Goal: Transaction & Acquisition: Purchase product/service

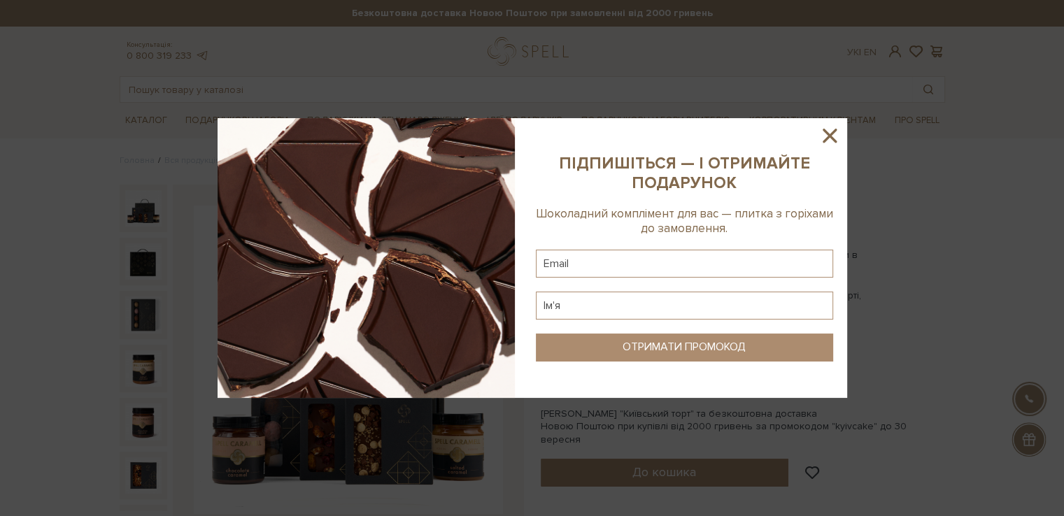
click at [823, 129] on icon at bounding box center [829, 136] width 14 height 14
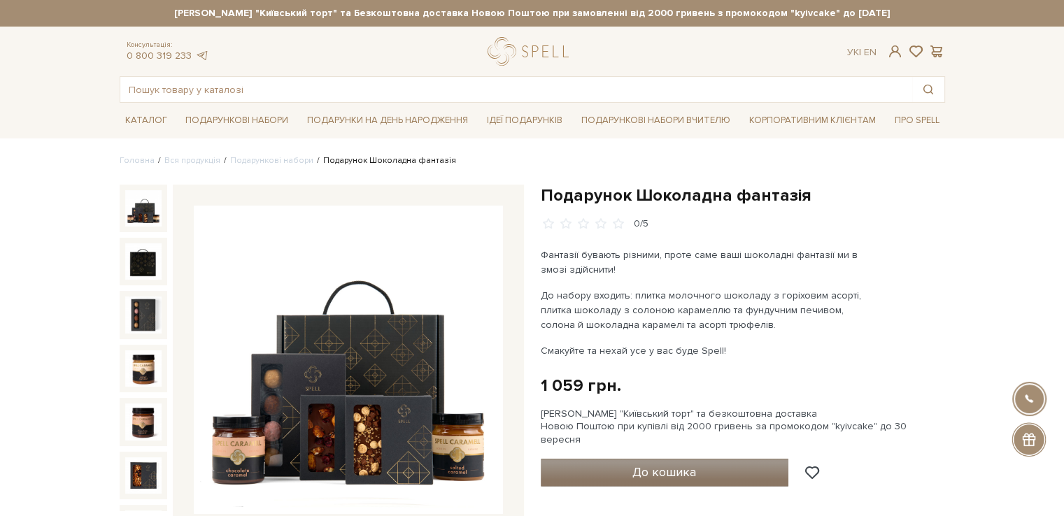
click at [671, 469] on button "До кошика" at bounding box center [665, 473] width 248 height 28
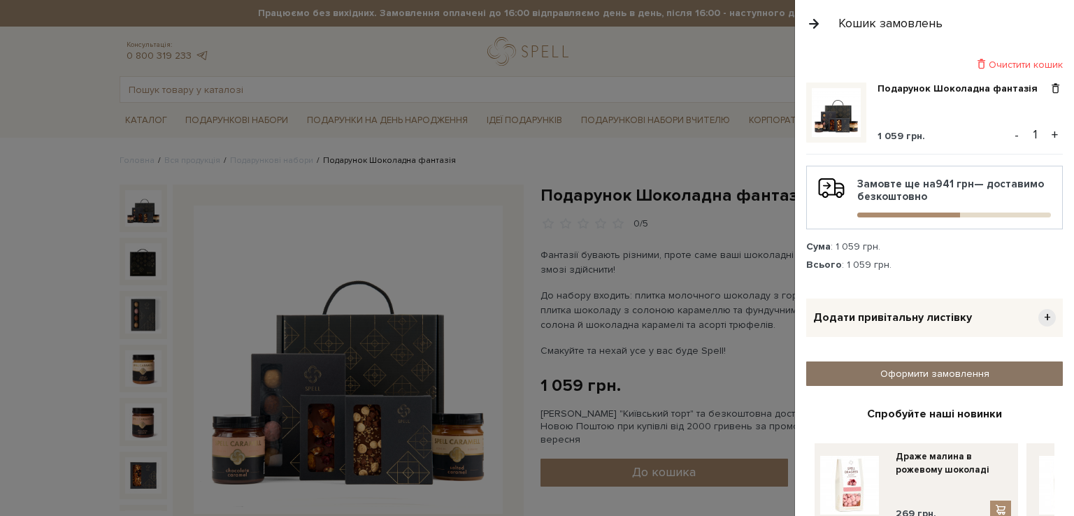
click at [903, 371] on link "Оформити замовлення" at bounding box center [934, 374] width 257 height 24
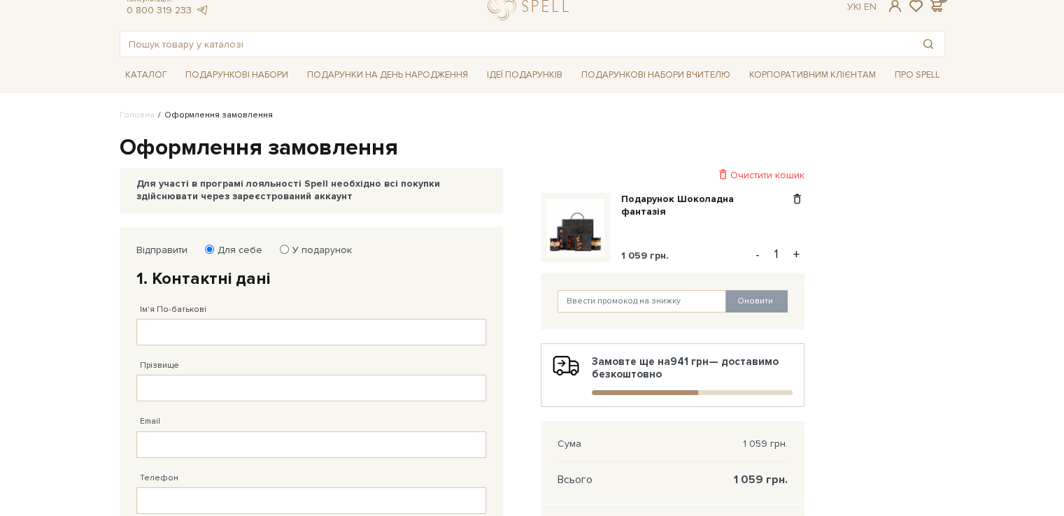
scroll to position [70, 0]
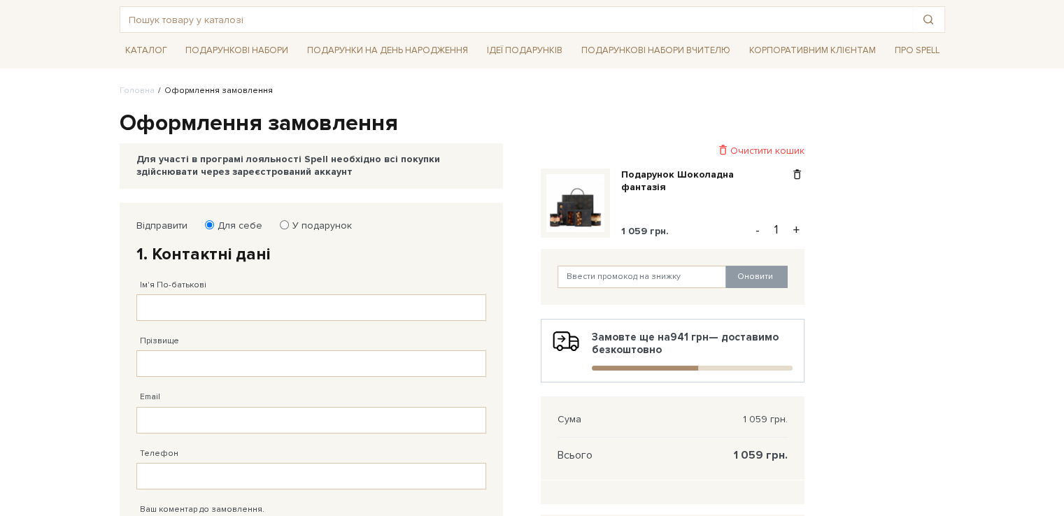
click at [281, 220] on input "У подарунок" at bounding box center [284, 224] width 9 height 9
radio input "true"
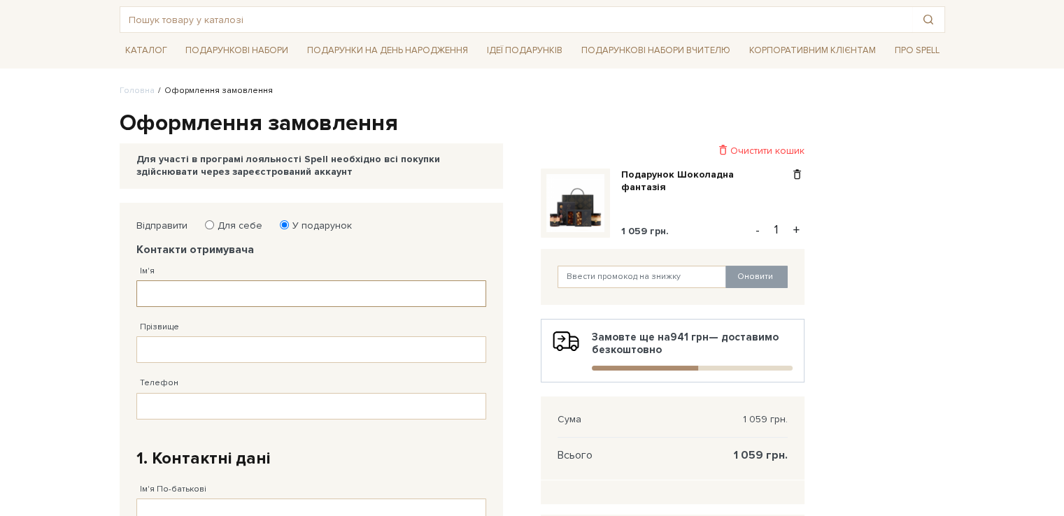
click at [183, 291] on input "Ім'я" at bounding box center [311, 293] width 350 height 27
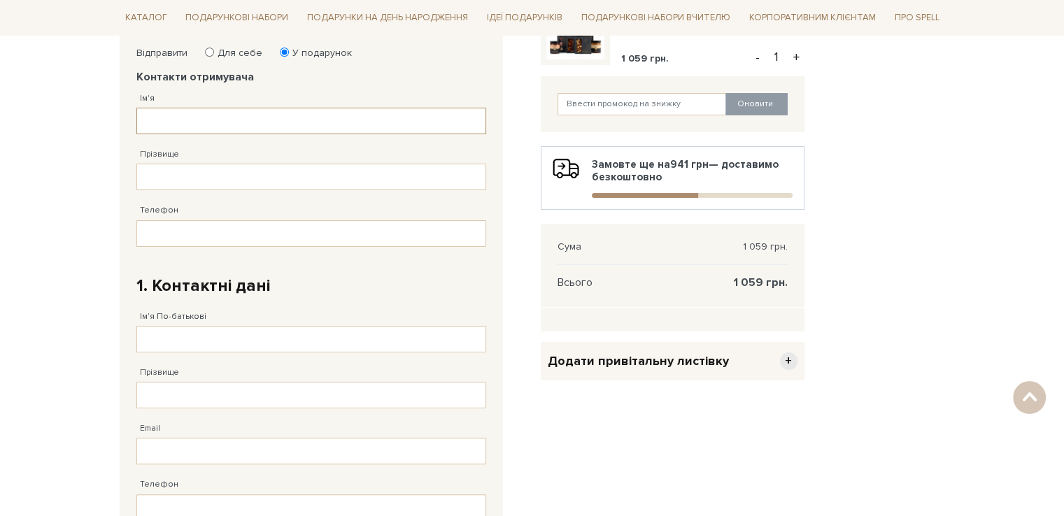
scroll to position [210, 0]
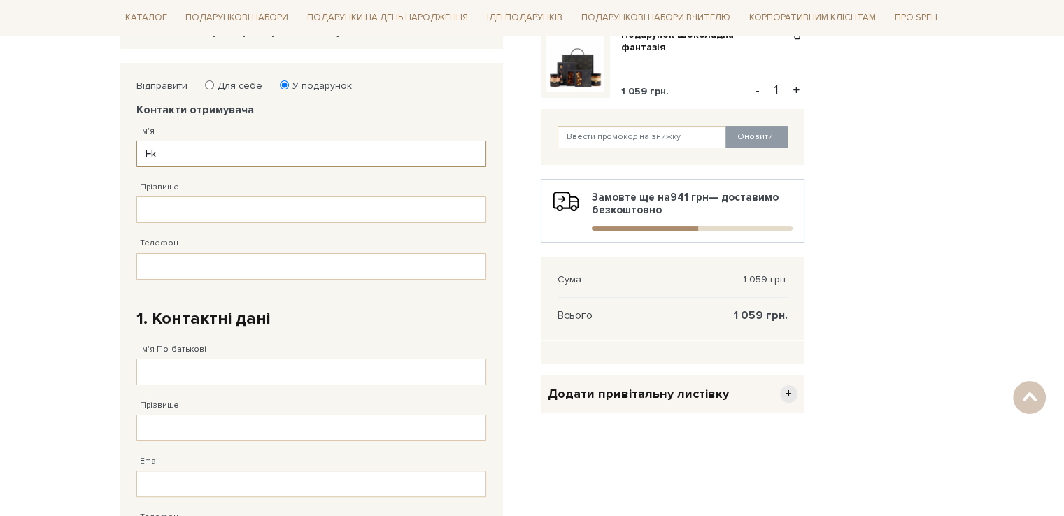
type input "F"
type input "Аліна"
click at [192, 211] on input "Прізвище" at bounding box center [311, 209] width 350 height 27
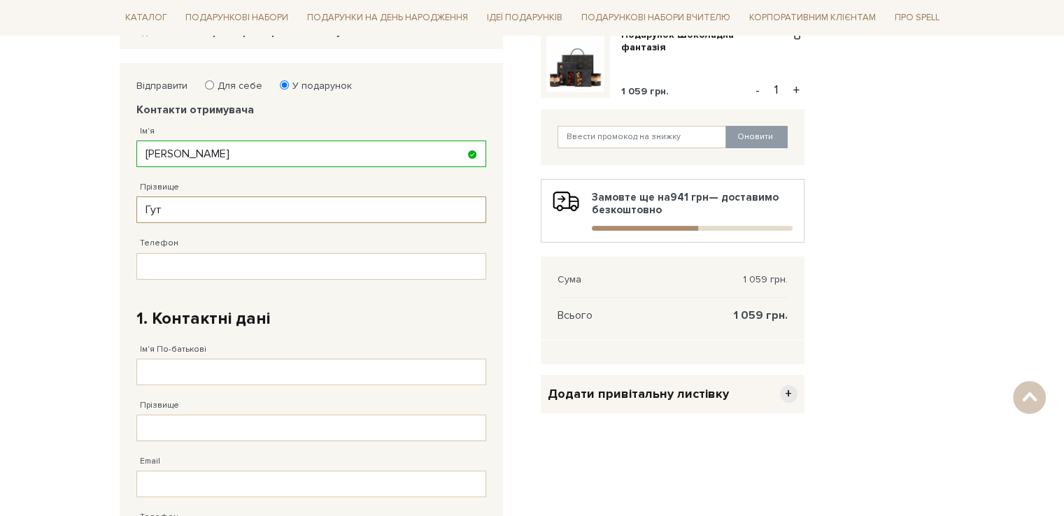
type input "Гут"
click at [224, 270] on input "Телефон" at bounding box center [311, 266] width 350 height 27
type input "38 (097) 573 __ __"
type input "38 (097) 573 03 49"
click at [336, 310] on h2 "1. Контактні дані" at bounding box center [311, 319] width 350 height 22
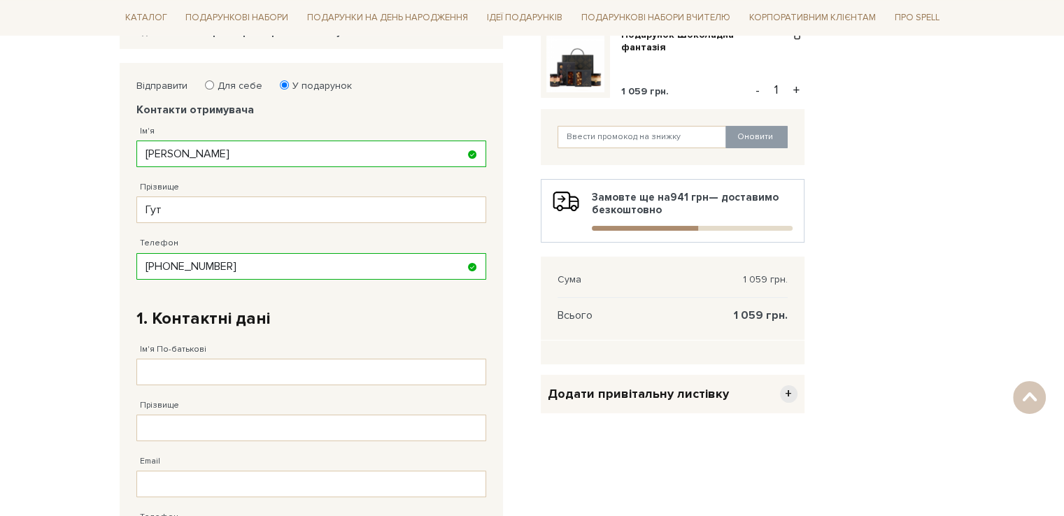
scroll to position [280, 0]
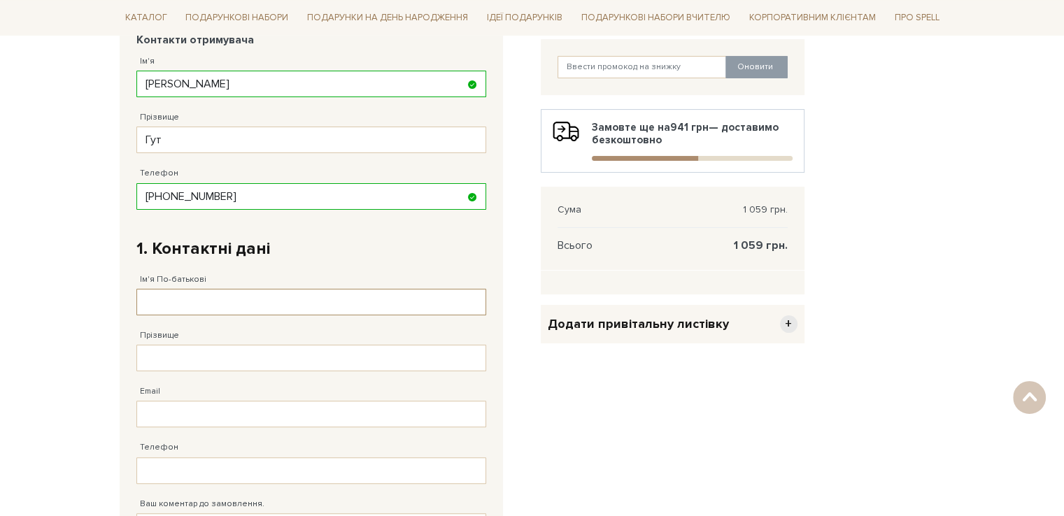
drag, startPoint x: 238, startPoint y: 306, endPoint x: 246, endPoint y: 307, distance: 8.4
click at [238, 306] on input "Ім'я По-батькові" at bounding box center [311, 302] width 350 height 27
type input "Павло"
click at [178, 356] on input "Прізвище" at bounding box center [311, 358] width 350 height 27
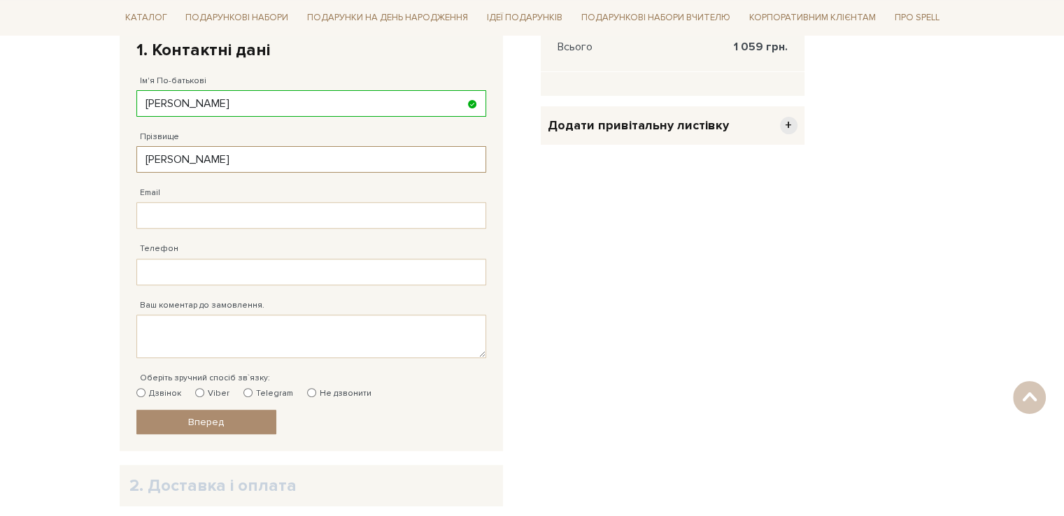
scroll to position [489, 0]
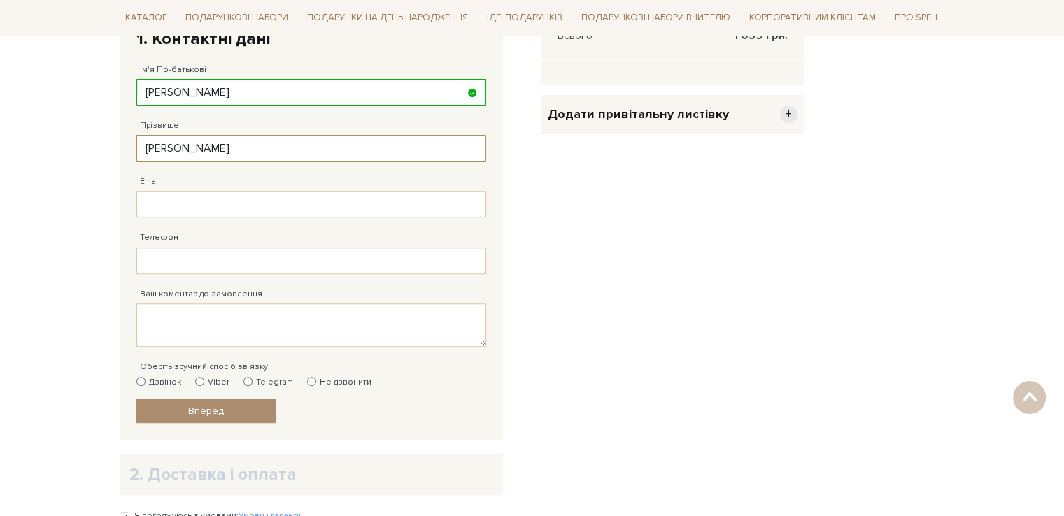
type input "Данилюк"
click at [186, 206] on input "Email" at bounding box center [311, 204] width 350 height 27
type input "fandorine77@gmail.com"
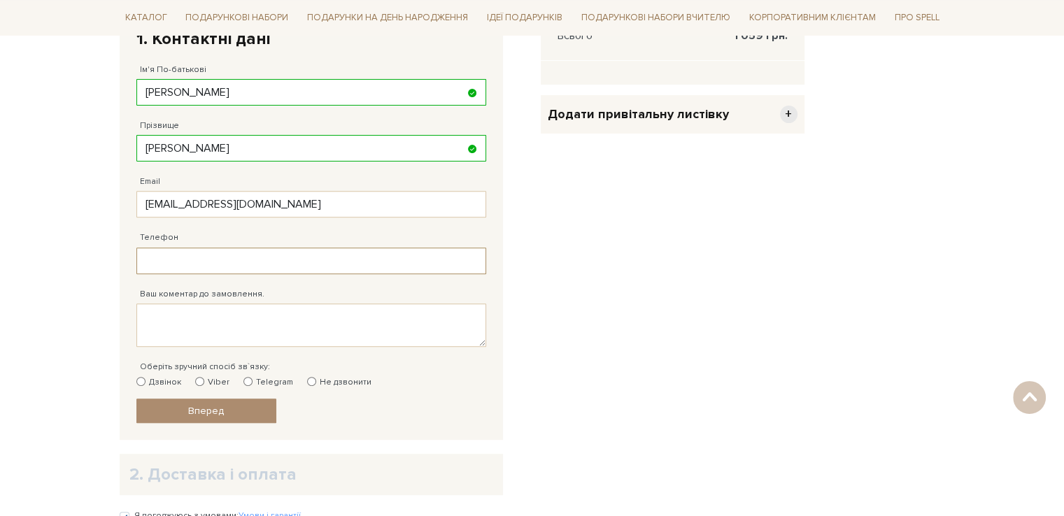
type input "38 (063) 737 23 19"
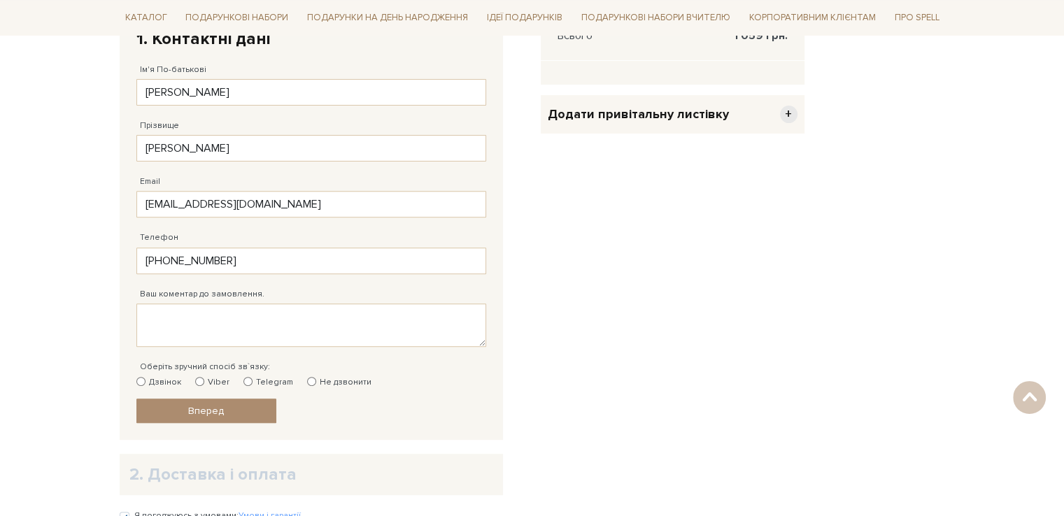
click at [299, 279] on div "Ваш коментар до замовлення." at bounding box center [311, 310] width 350 height 73
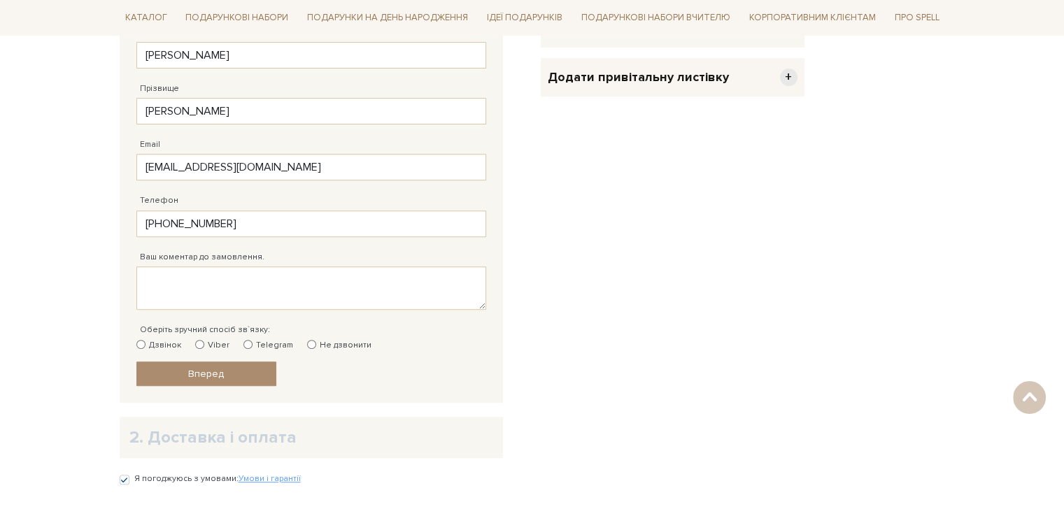
scroll to position [559, 0]
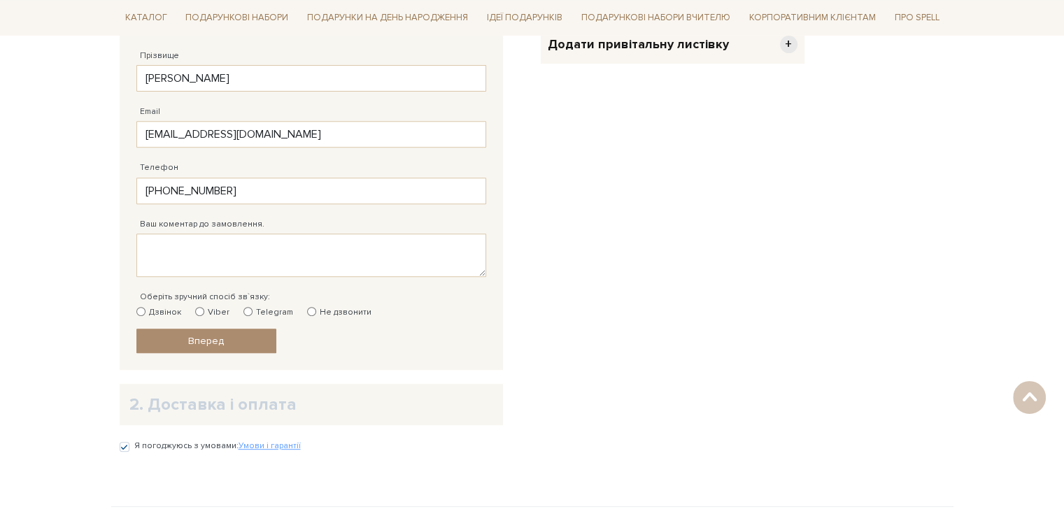
click at [307, 311] on input "Не дзвонити" at bounding box center [311, 311] width 9 height 9
radio input "true"
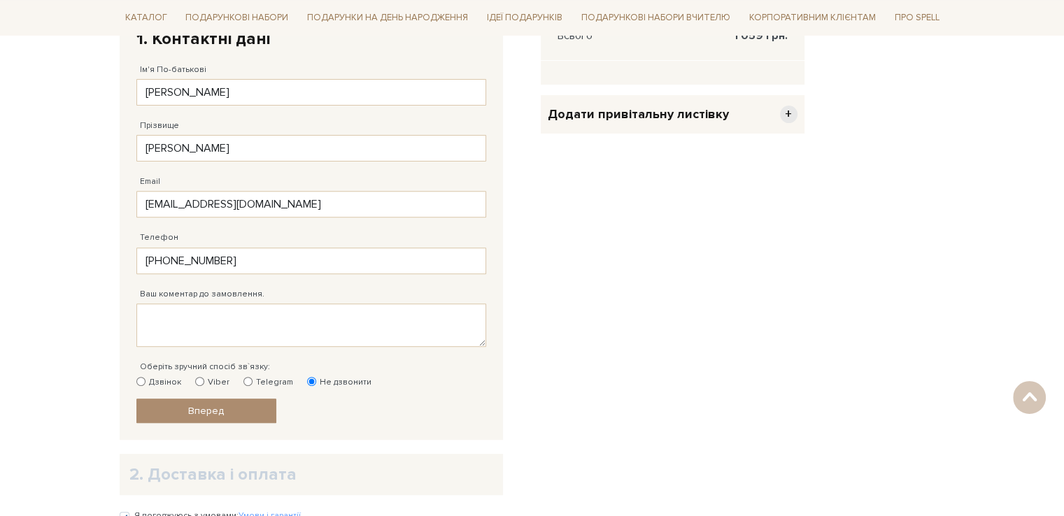
scroll to position [629, 0]
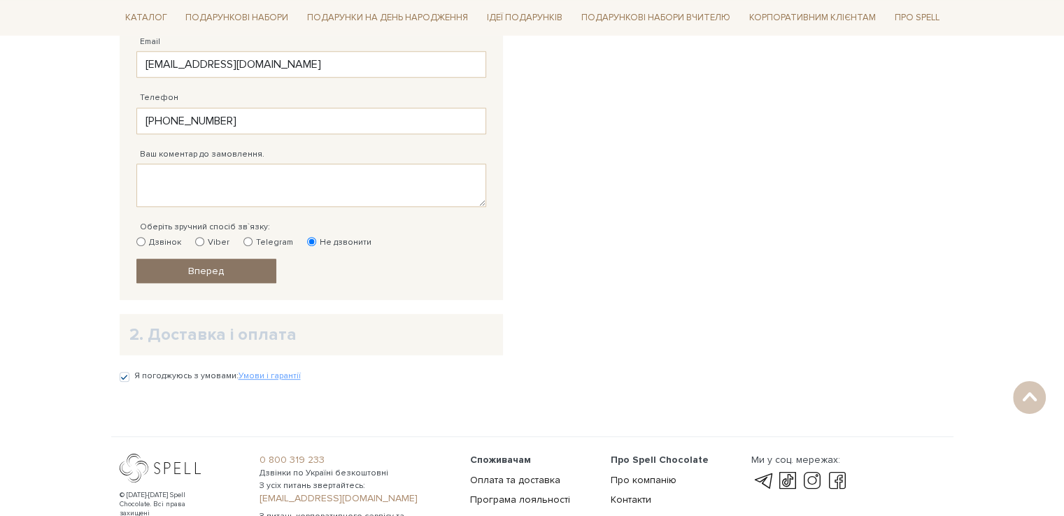
click at [246, 275] on link "Вперед" at bounding box center [206, 271] width 140 height 24
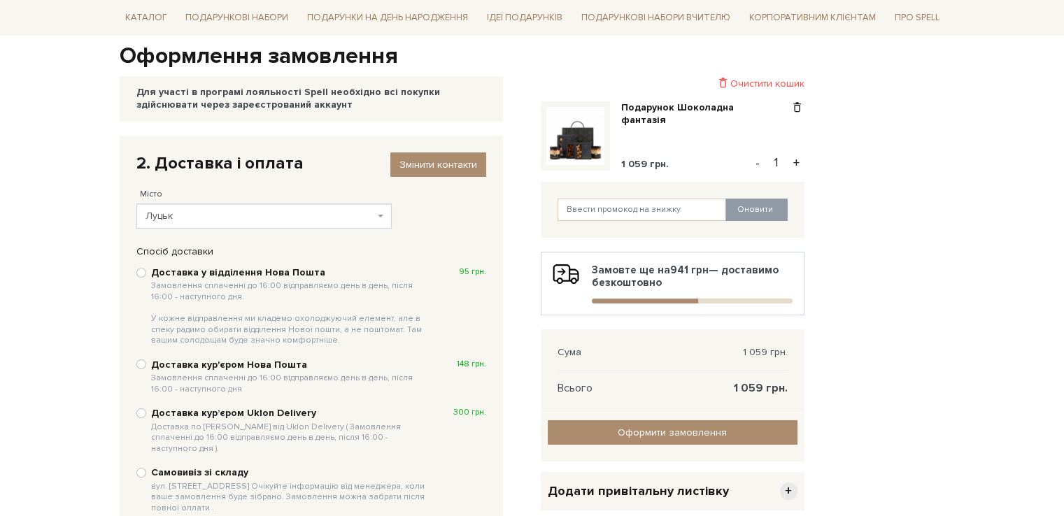
scroll to position [140, 0]
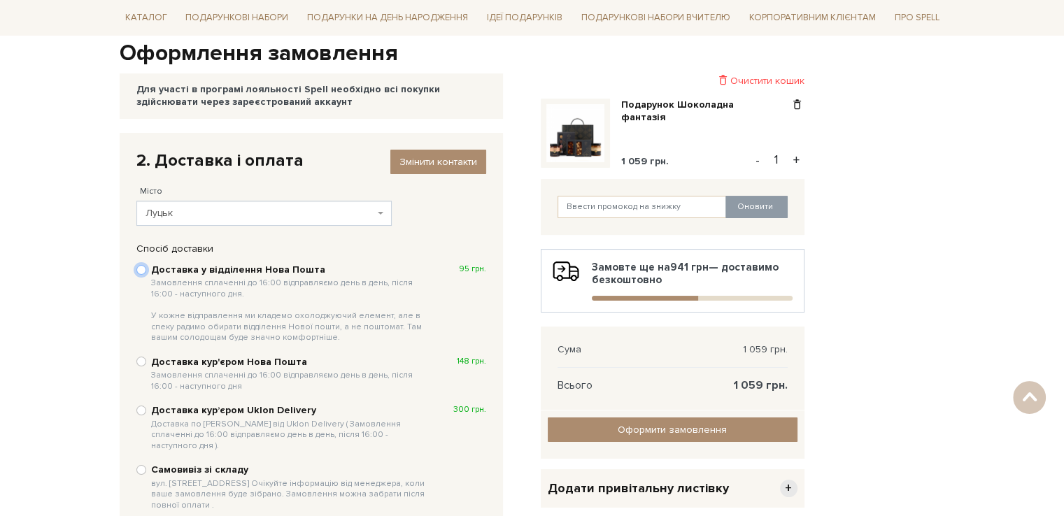
click at [143, 269] on input "Доставка у відділення Нова Пошта Замовлення сплаченні до 16:00 відправляємо ден…" at bounding box center [141, 270] width 10 height 10
radio input "true"
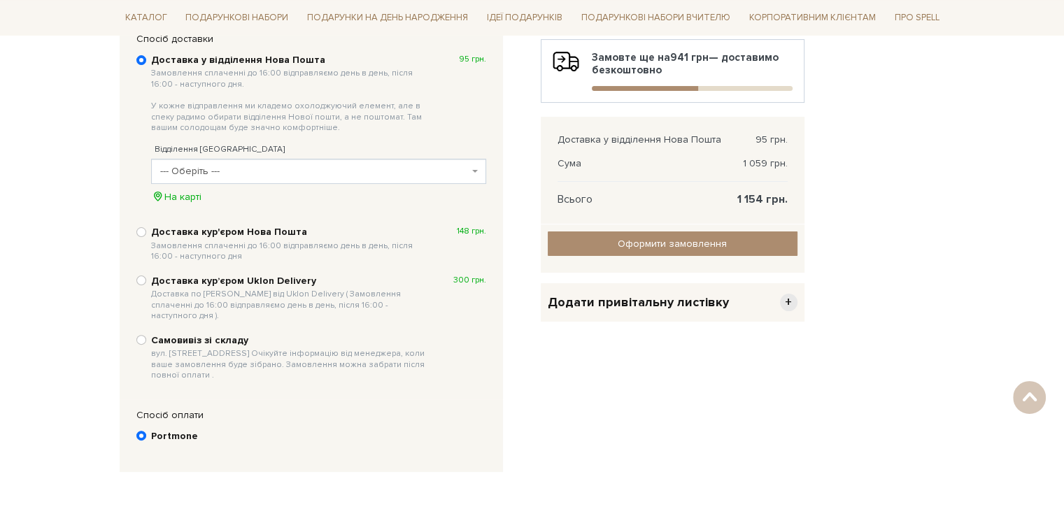
scroll to position [280, 0]
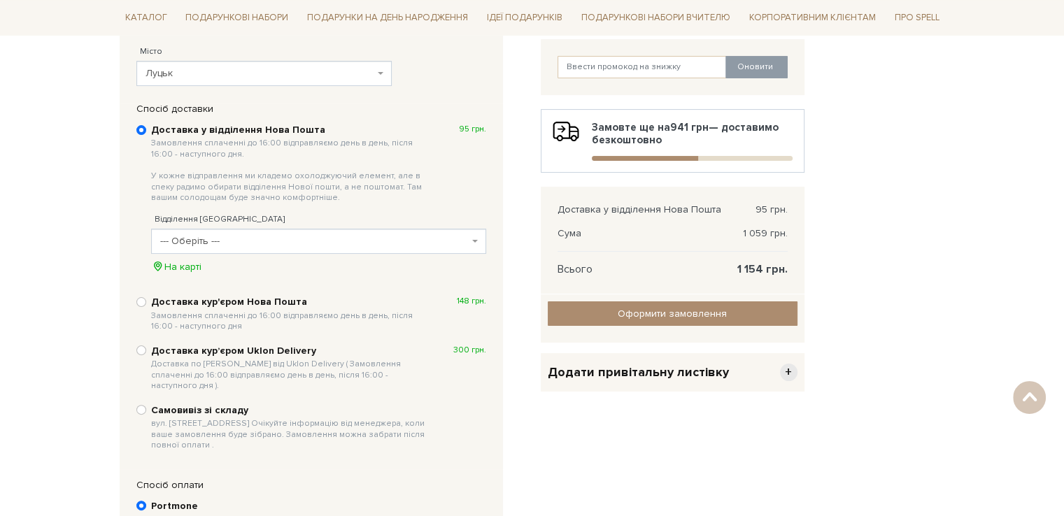
click at [235, 236] on span "--- Оберіть ---" at bounding box center [314, 241] width 308 height 14
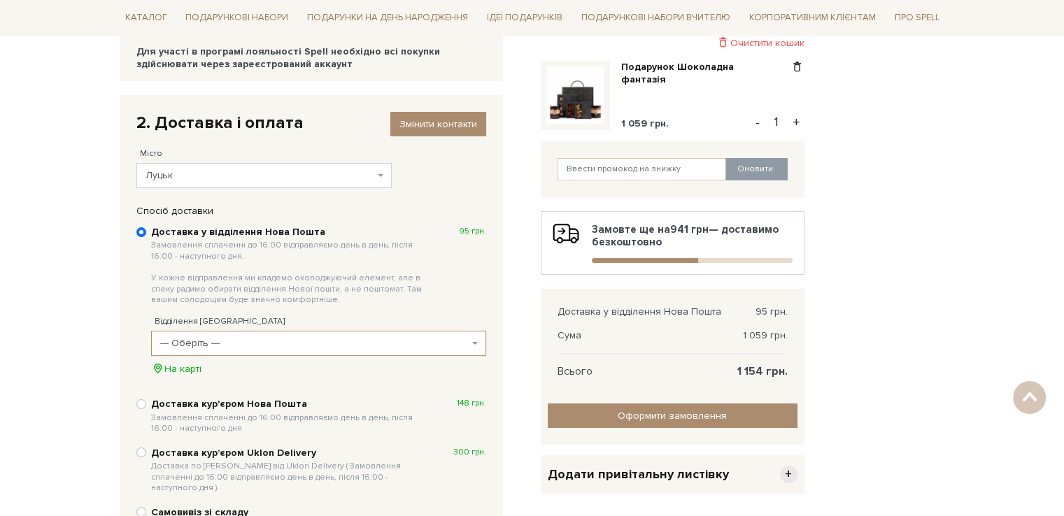
scroll to position [210, 0]
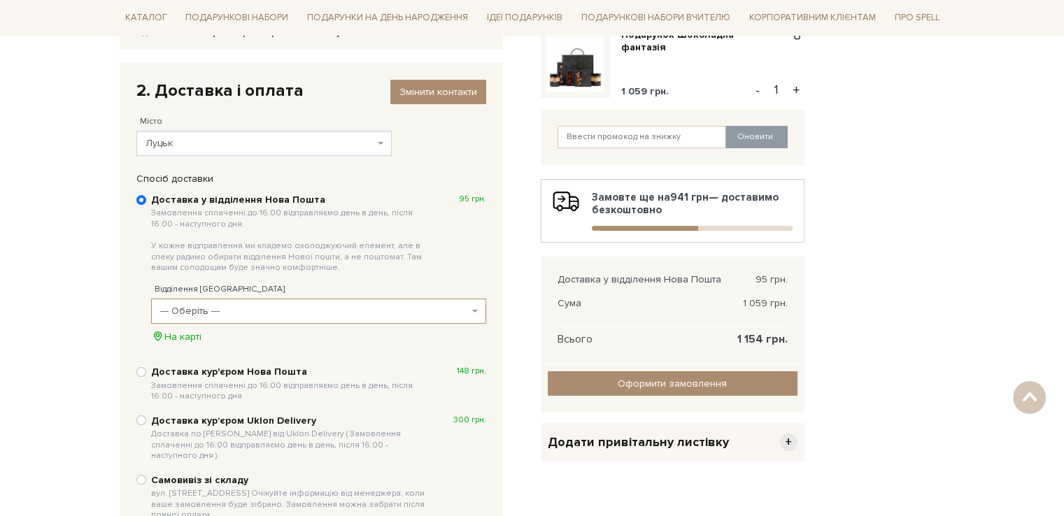
click at [285, 306] on span "--- Оберіть ---" at bounding box center [314, 311] width 308 height 14
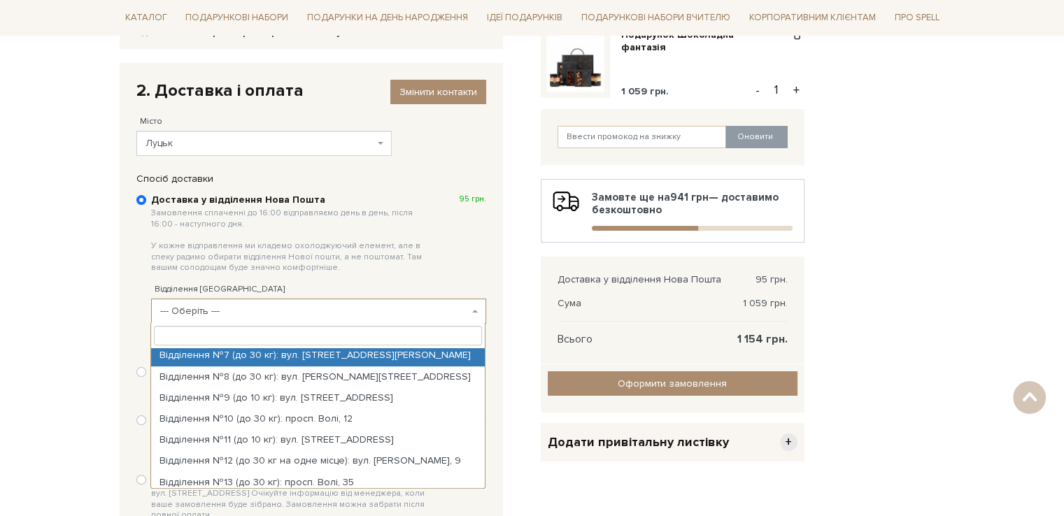
scroll to position [280, 0]
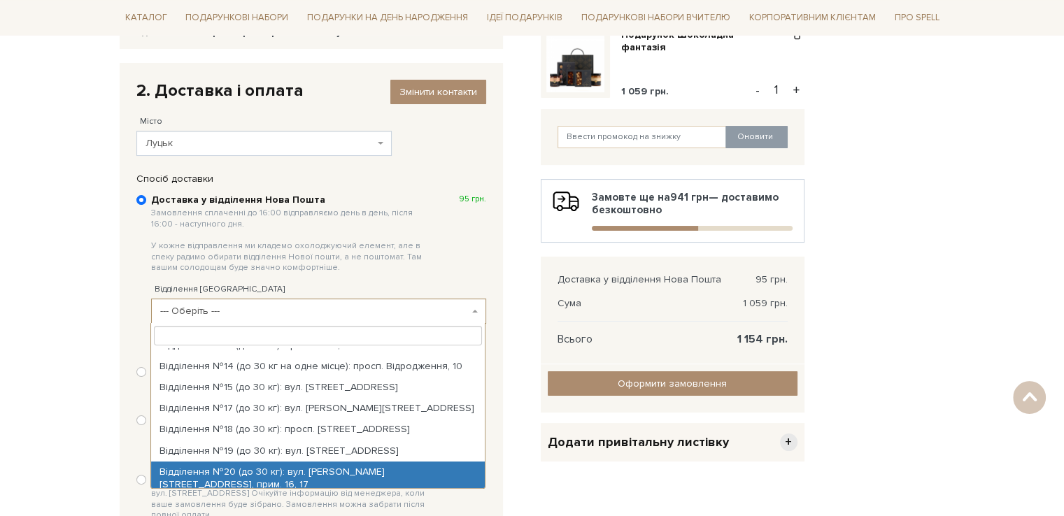
select select "Відділення №20 (до 30 кг): вул. Франка, 61, прим. 16, 17"
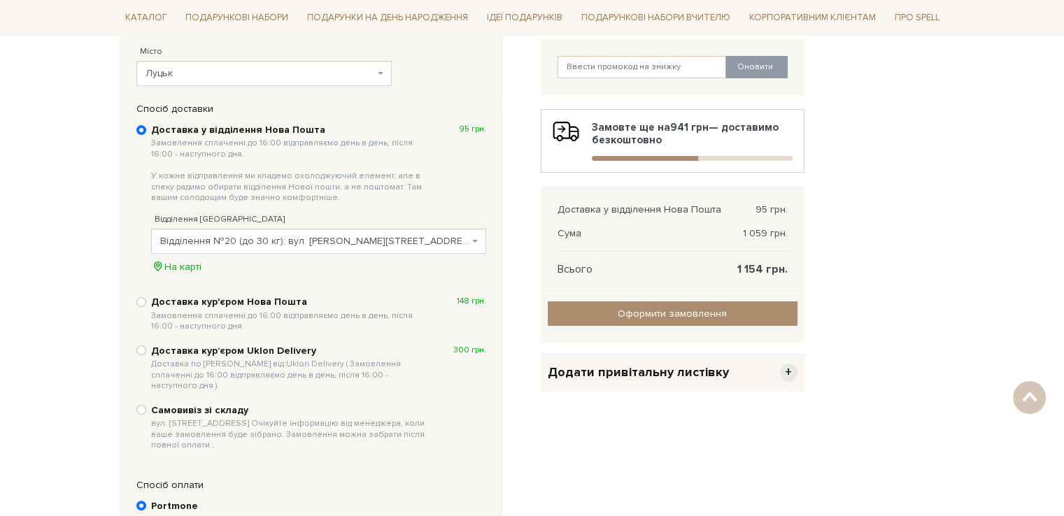
click at [790, 372] on span "+" at bounding box center [788, 372] width 17 height 17
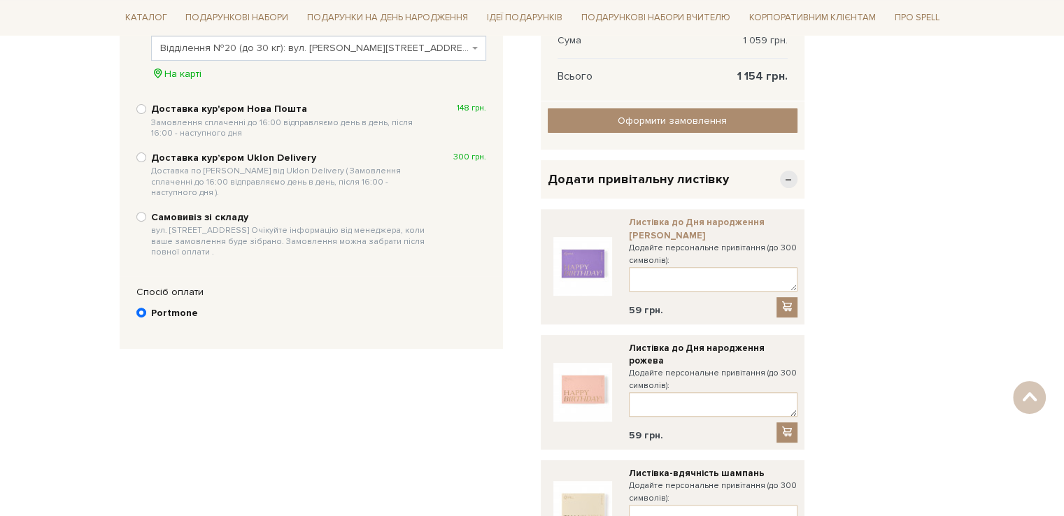
scroll to position [350, 0]
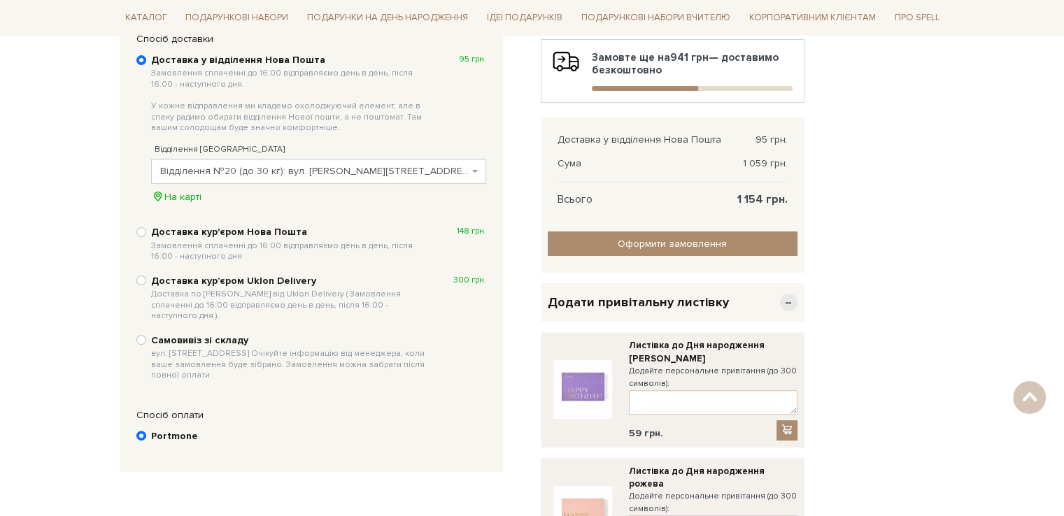
click at [789, 303] on span "−" at bounding box center [788, 302] width 17 height 17
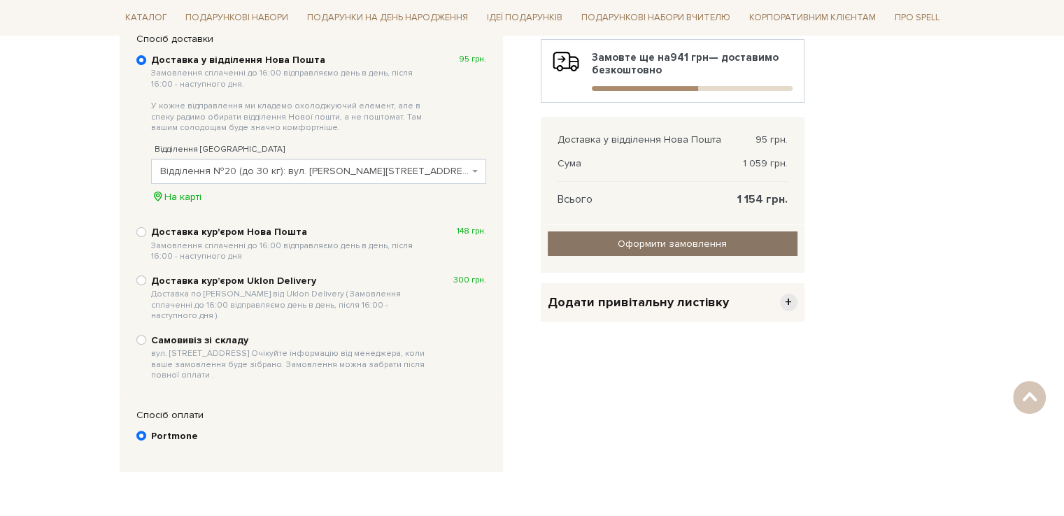
click at [696, 241] on input "Оформити замовлення" at bounding box center [673, 243] width 250 height 24
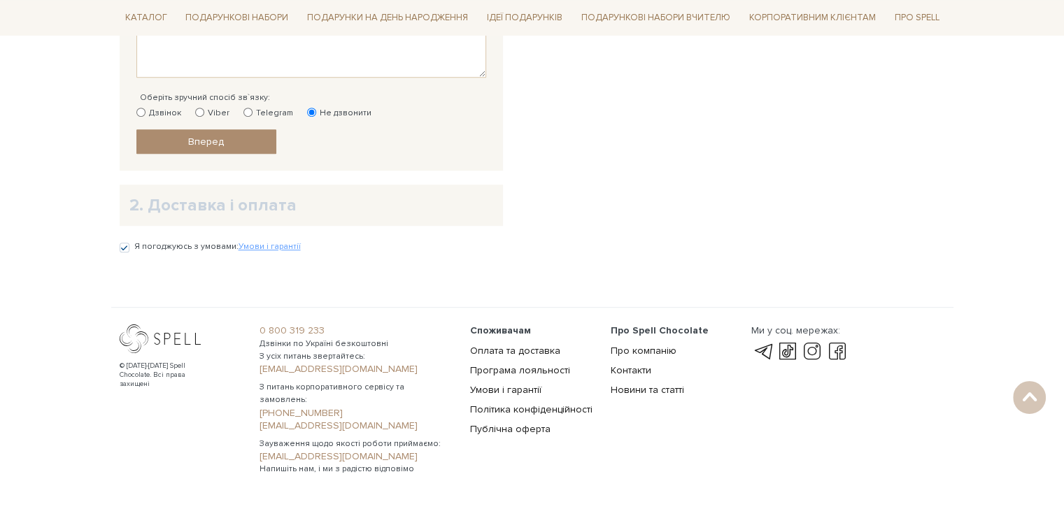
scroll to position [782, 0]
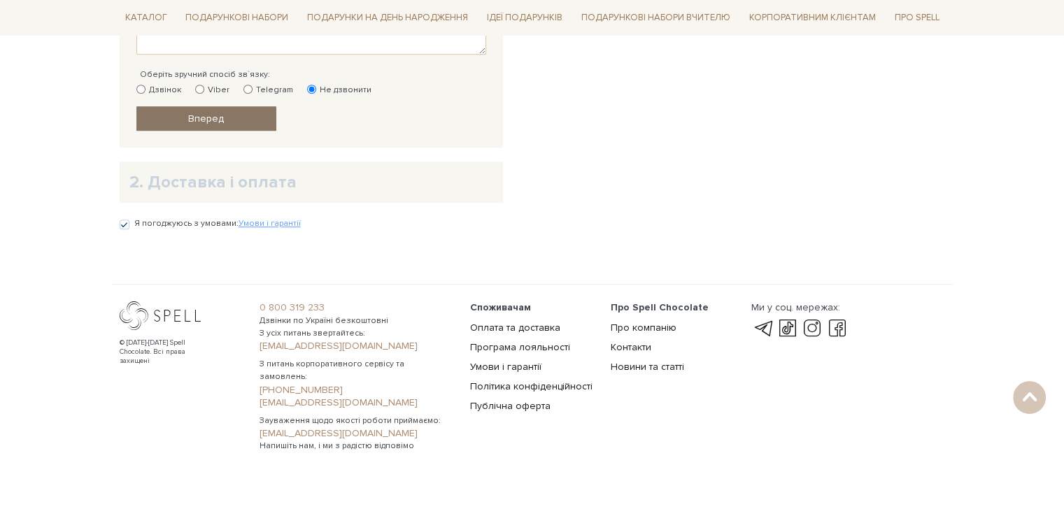
click at [229, 127] on link "Вперед" at bounding box center [206, 118] width 140 height 24
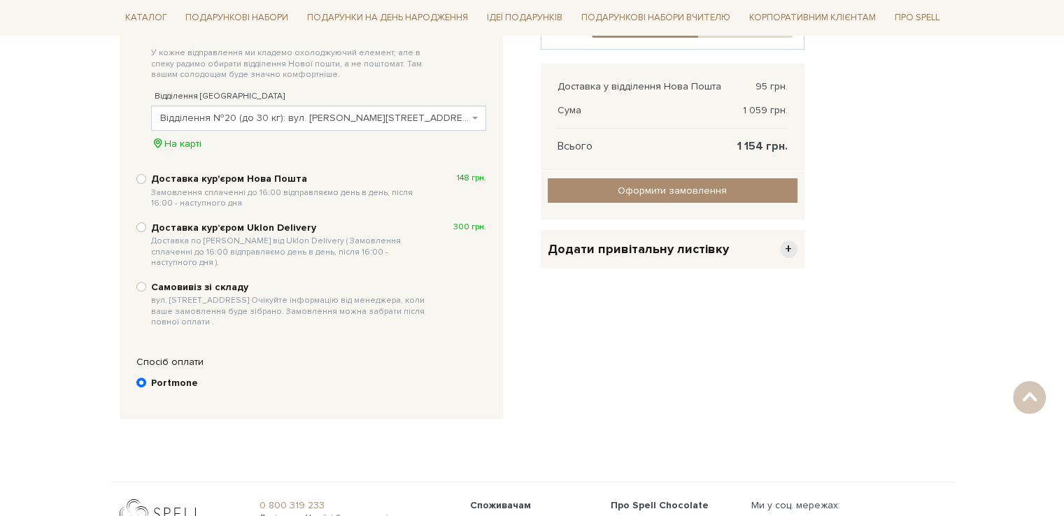
scroll to position [412, 0]
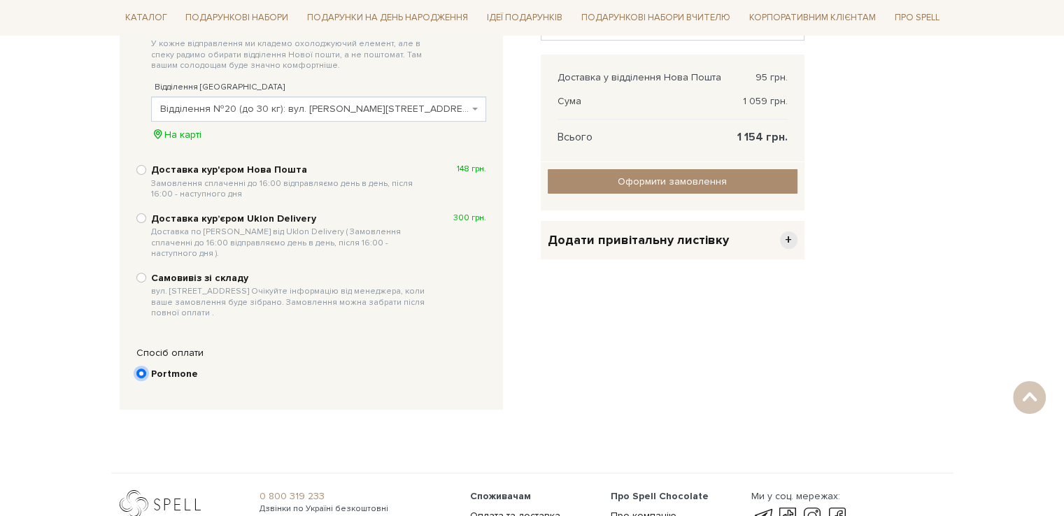
click at [143, 369] on input "Portmone" at bounding box center [141, 374] width 10 height 10
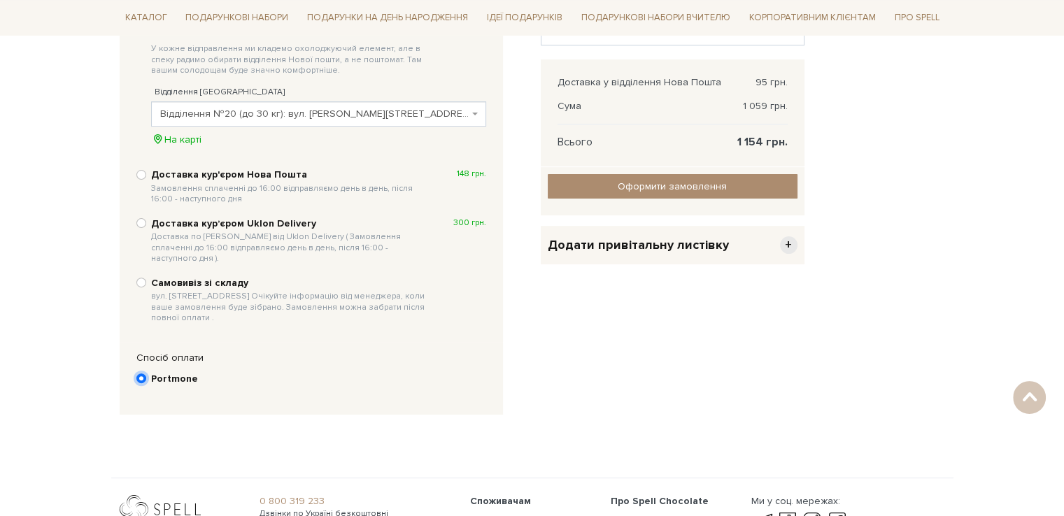
scroll to position [387, 0]
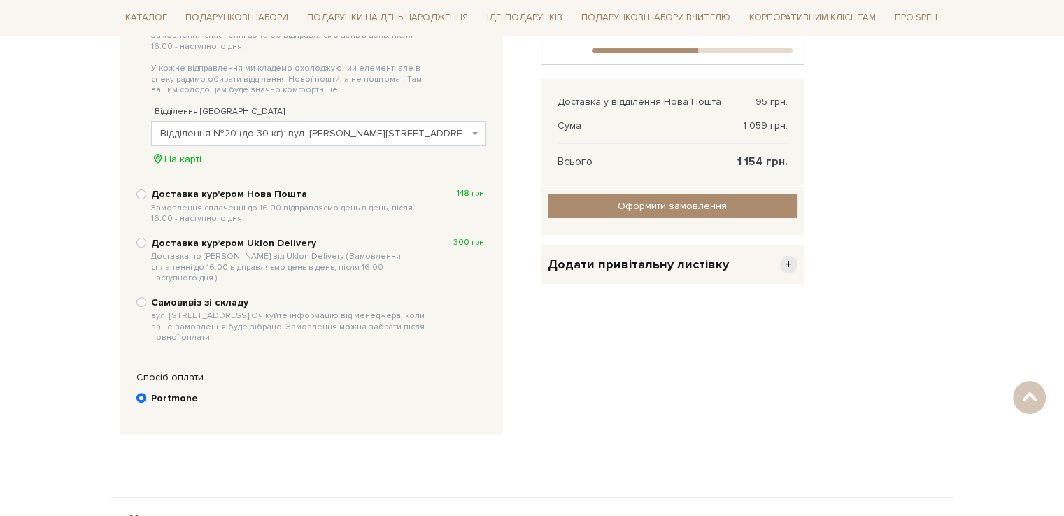
click at [359, 362] on div "Спосіб оплати Ви маєте вибрати спосіб оплати Portmone" at bounding box center [311, 398] width 383 height 73
click at [140, 393] on input "Portmone" at bounding box center [141, 398] width 10 height 10
click at [274, 392] on label "Portmone" at bounding box center [318, 399] width 335 height 14
click at [146, 393] on input "Portmone" at bounding box center [141, 398] width 10 height 10
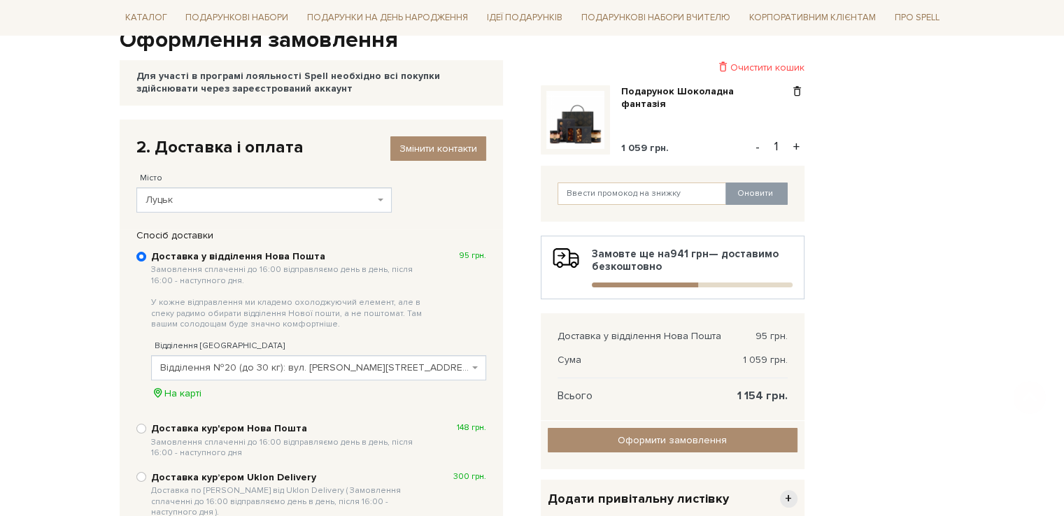
scroll to position [317, 0]
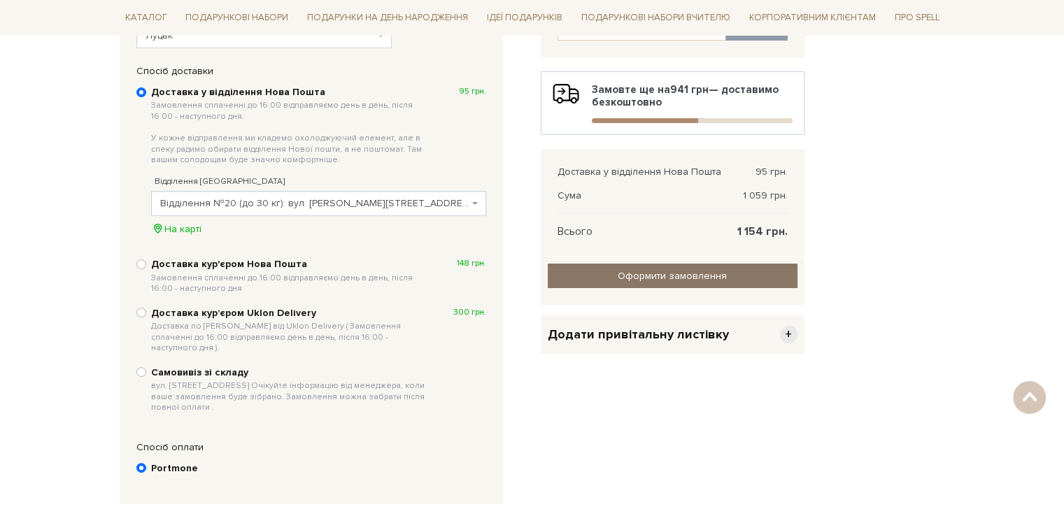
click at [650, 280] on input "Оформити замовлення" at bounding box center [673, 276] width 250 height 24
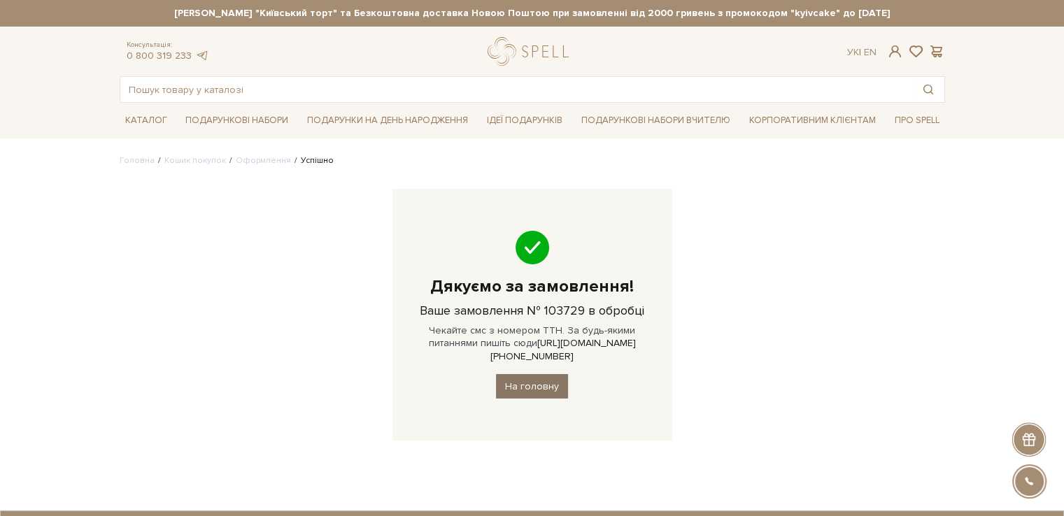
click at [545, 374] on link "На головну" at bounding box center [532, 386] width 72 height 24
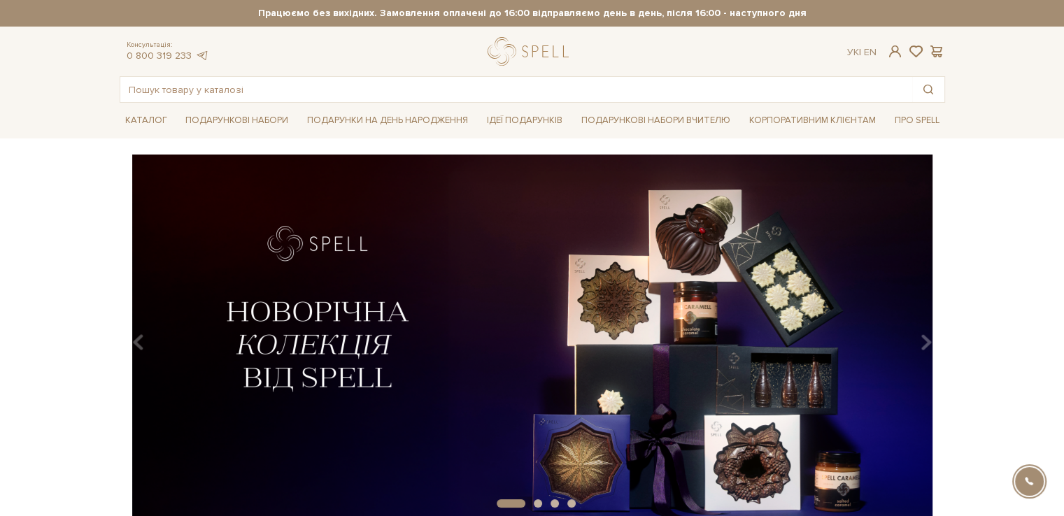
scroll to position [140, 0]
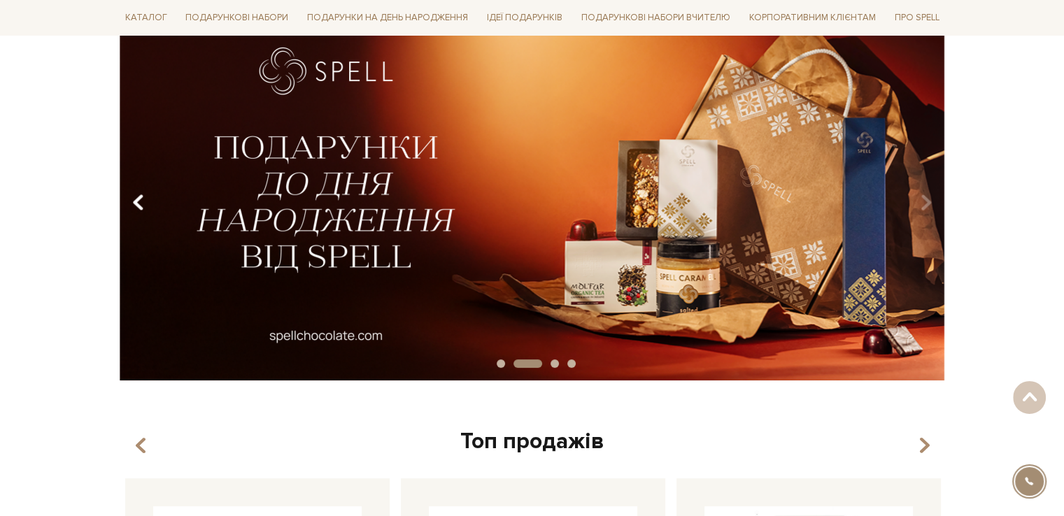
click at [133, 201] on icon "Carousel Navigation" at bounding box center [138, 203] width 12 height 24
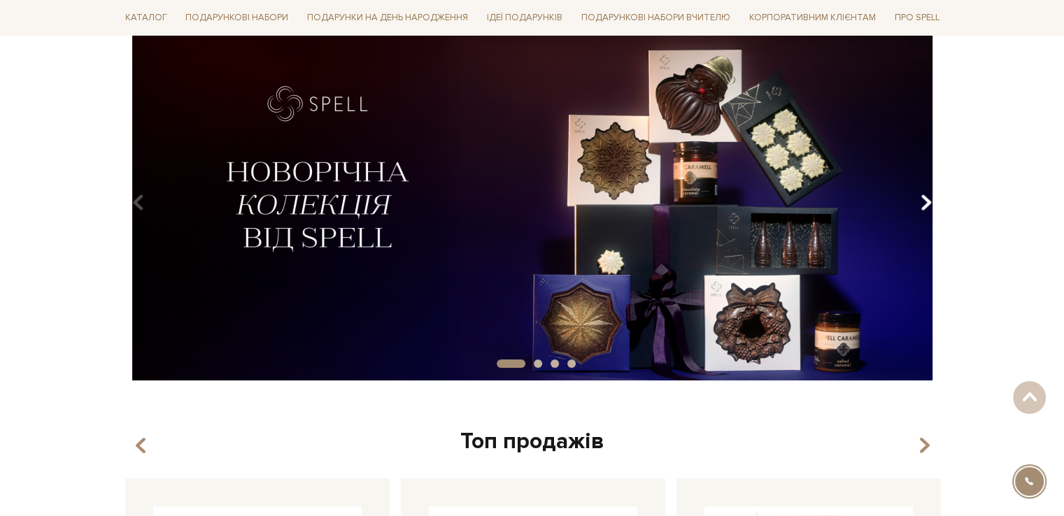
click at [928, 201] on icon "Carousel Navigation" at bounding box center [926, 203] width 12 height 24
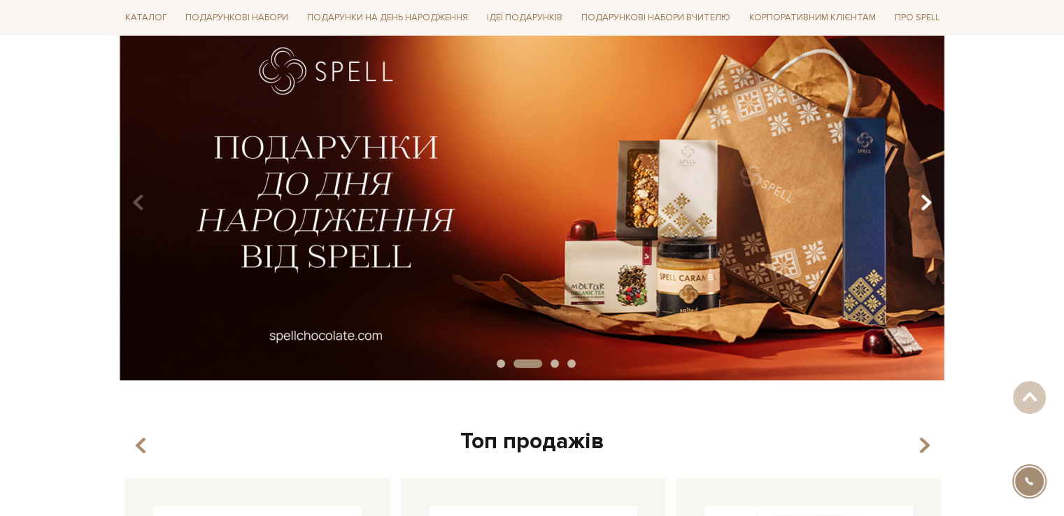
click at [928, 201] on icon "Carousel Navigation" at bounding box center [926, 203] width 12 height 24
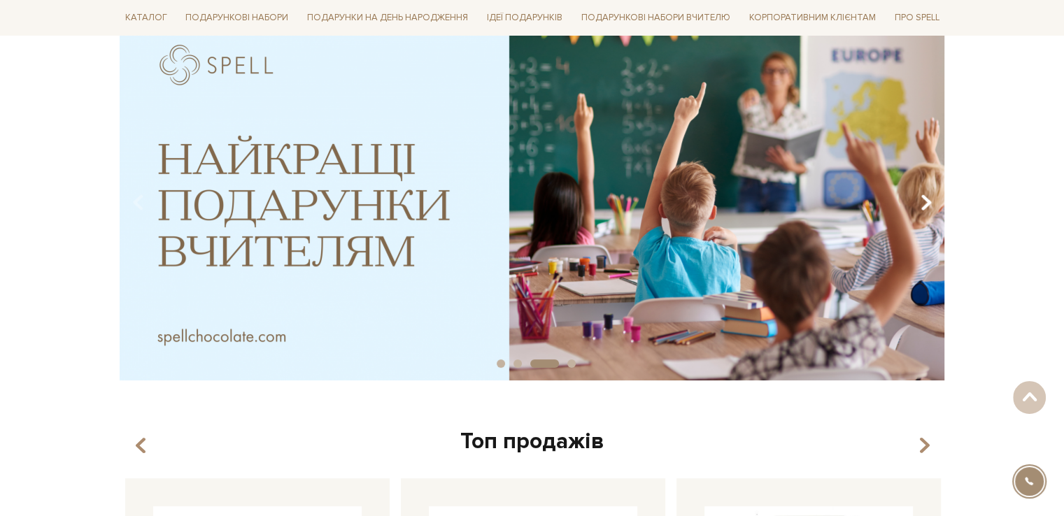
click at [929, 201] on icon "Carousel Navigation" at bounding box center [926, 203] width 12 height 24
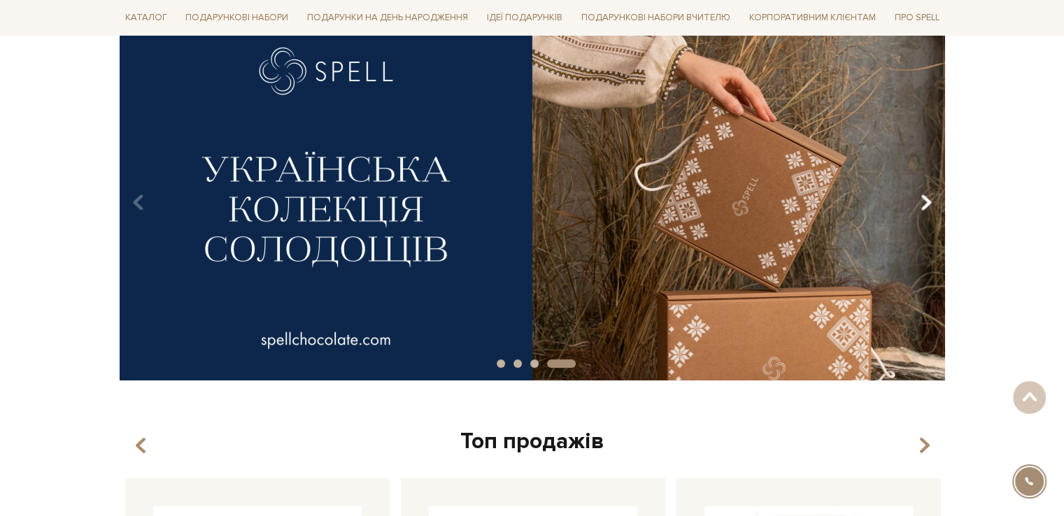
click at [930, 201] on icon "Carousel Navigation" at bounding box center [926, 203] width 12 height 24
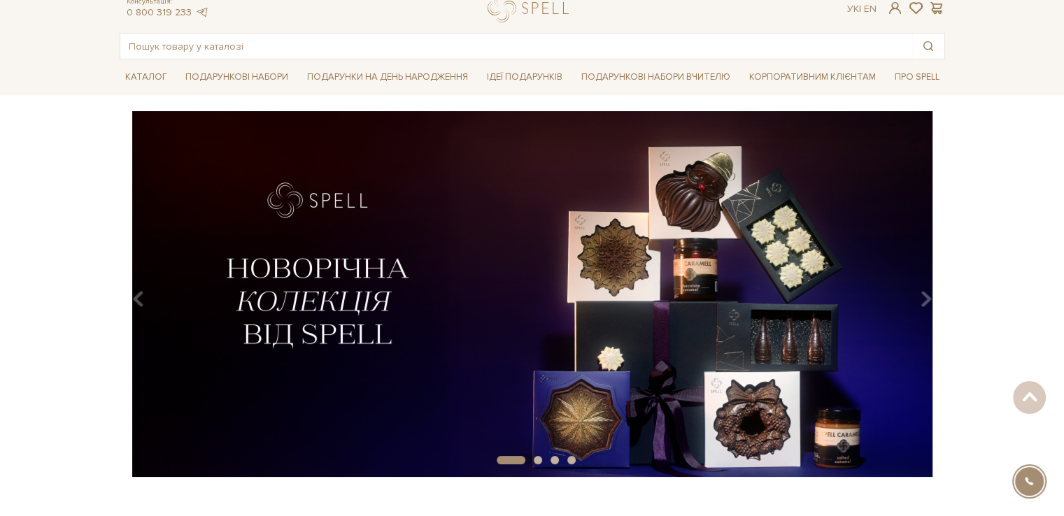
scroll to position [0, 0]
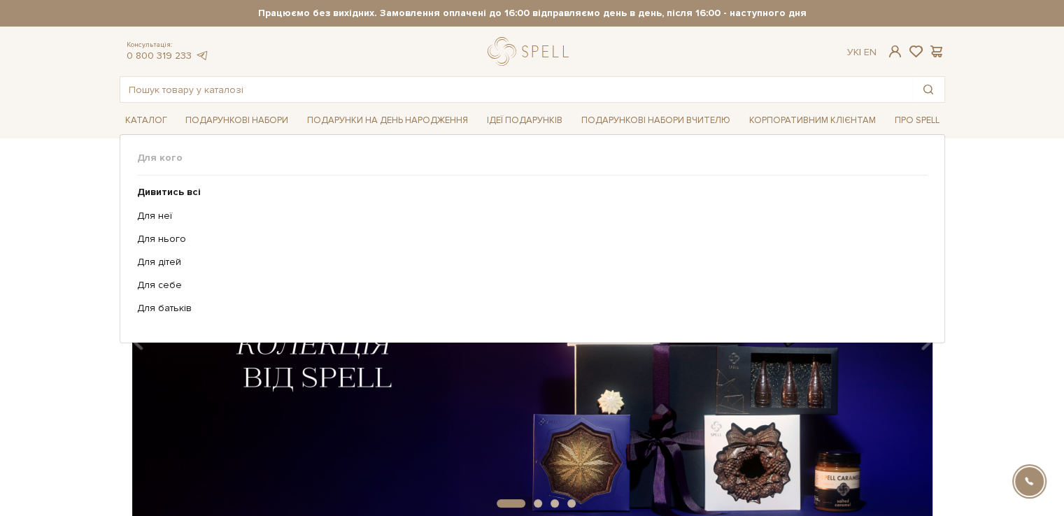
click at [409, 107] on li "Подарунки на День народження Для кого" at bounding box center [387, 120] width 172 height 33
click at [391, 122] on link "Подарунки на День народження" at bounding box center [387, 121] width 172 height 22
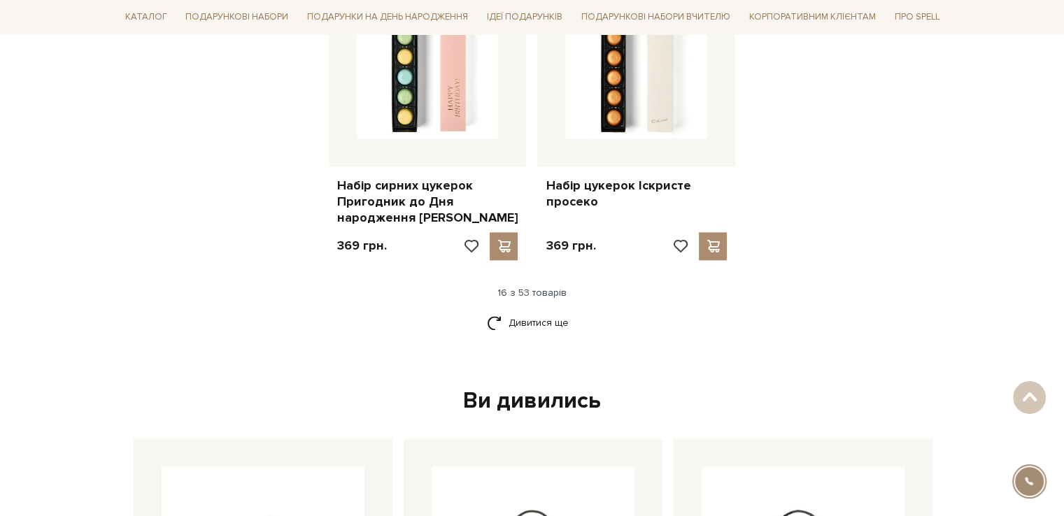
scroll to position [1888, 0]
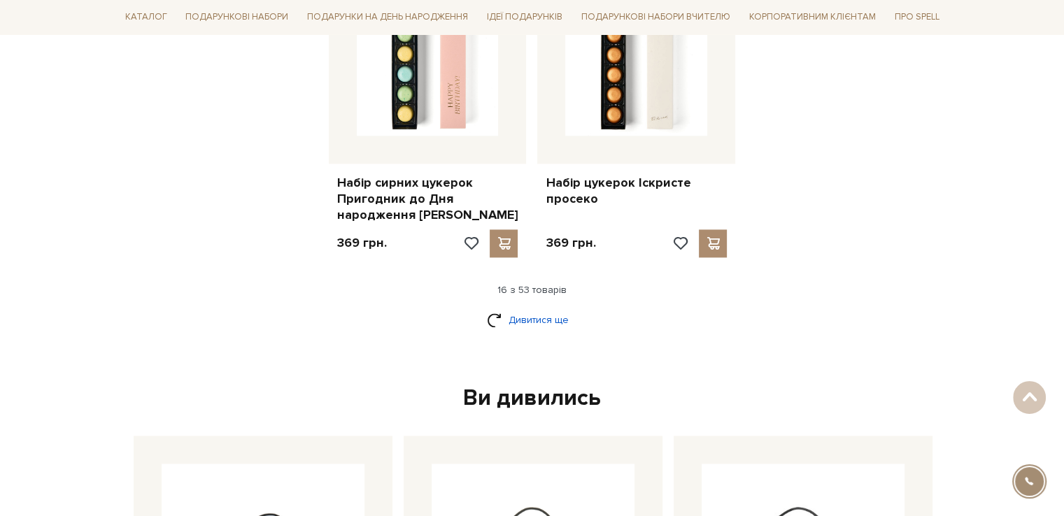
click at [564, 308] on link "Дивитися ще" at bounding box center [532, 320] width 91 height 24
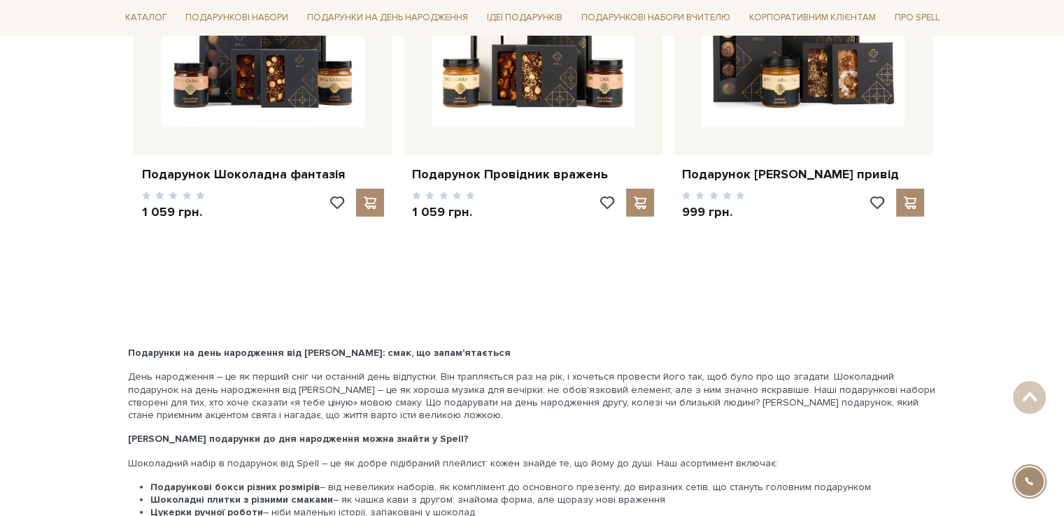
scroll to position [3846, 0]
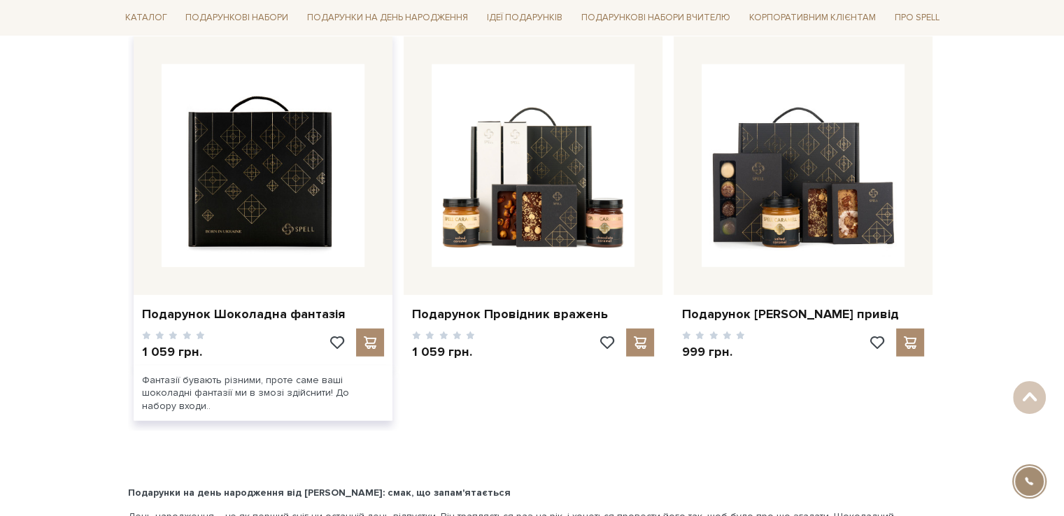
click at [252, 174] on img at bounding box center [263, 165] width 203 height 203
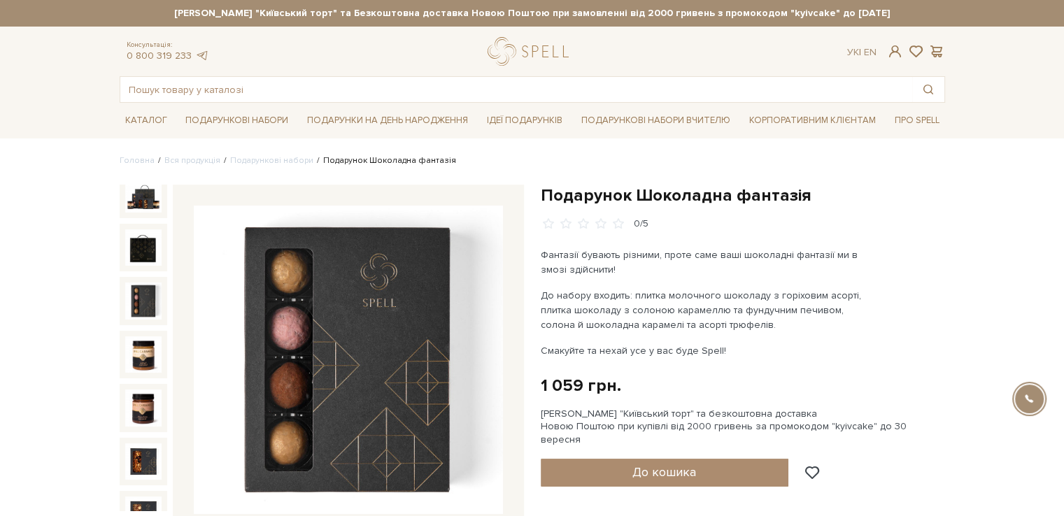
scroll to position [22, 0]
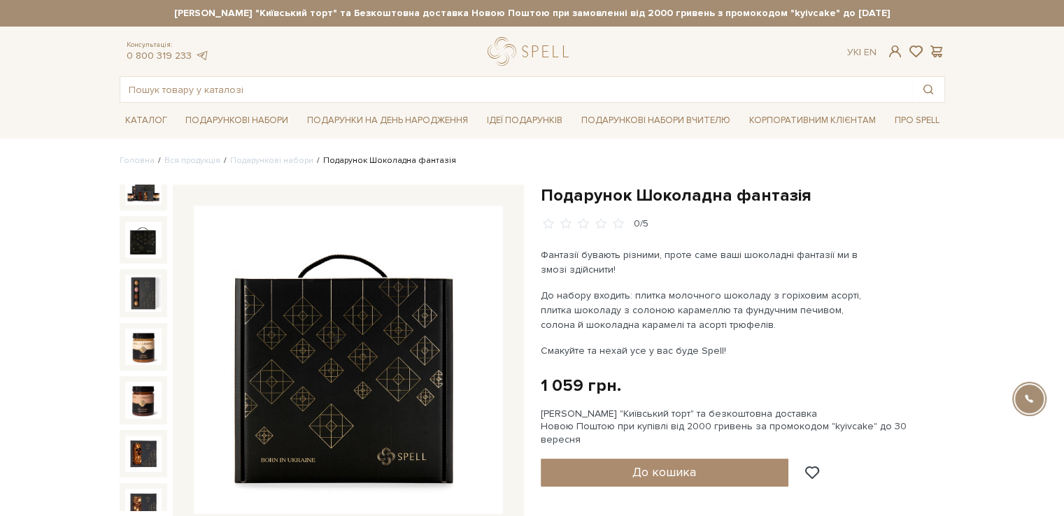
click at [127, 222] on img at bounding box center [143, 240] width 36 height 36
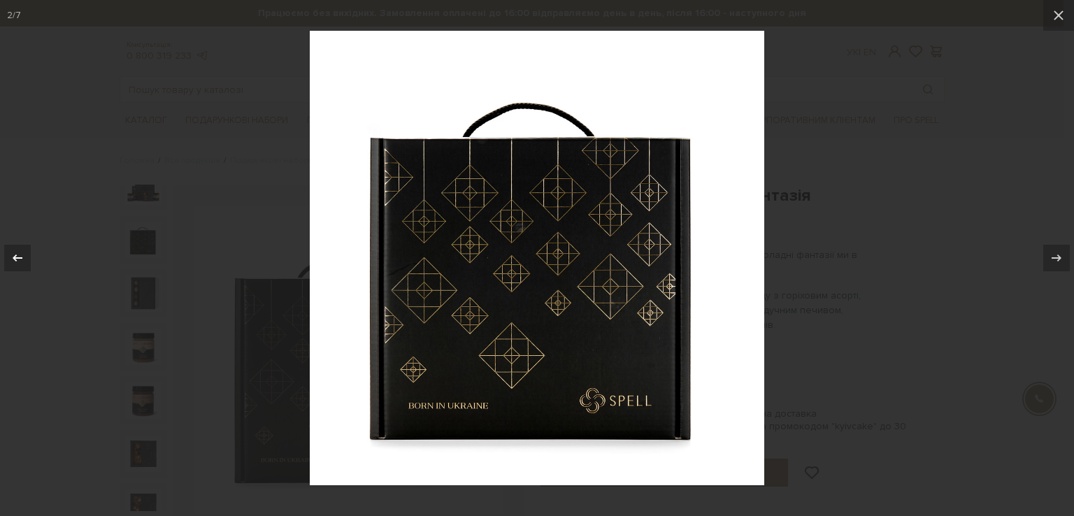
click at [15, 256] on icon at bounding box center [18, 258] width 10 height 7
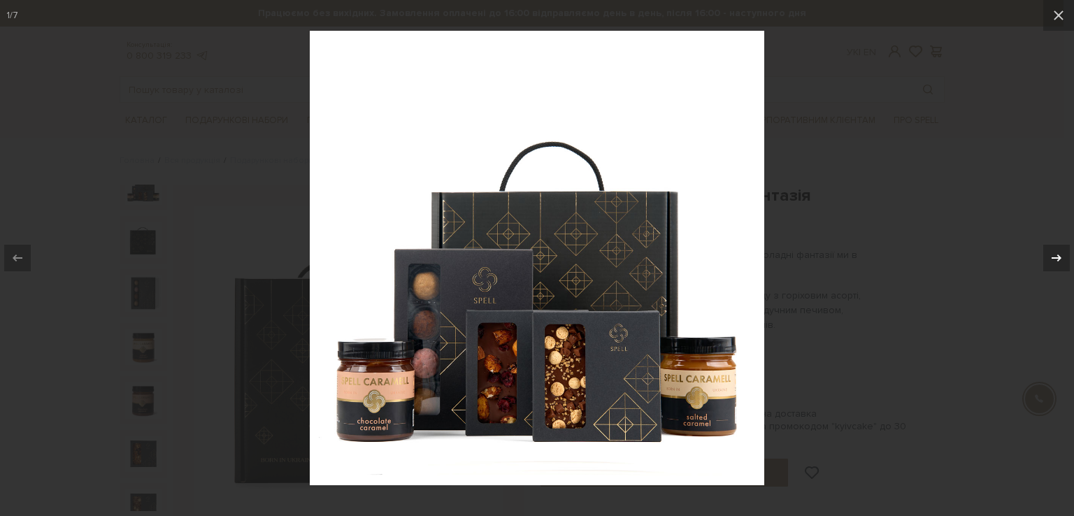
click at [1060, 252] on icon at bounding box center [1056, 258] width 17 height 17
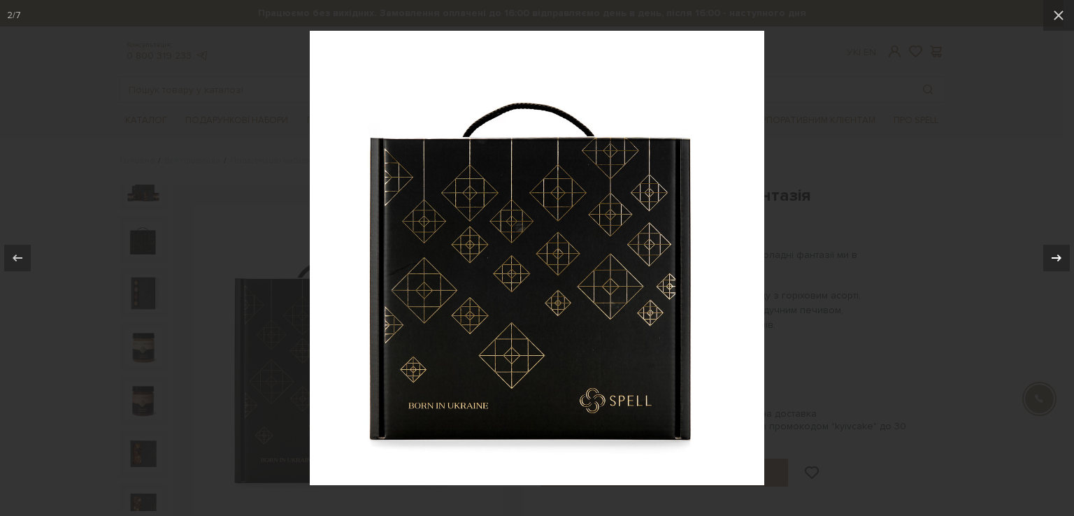
click at [1061, 252] on icon at bounding box center [1056, 258] width 17 height 17
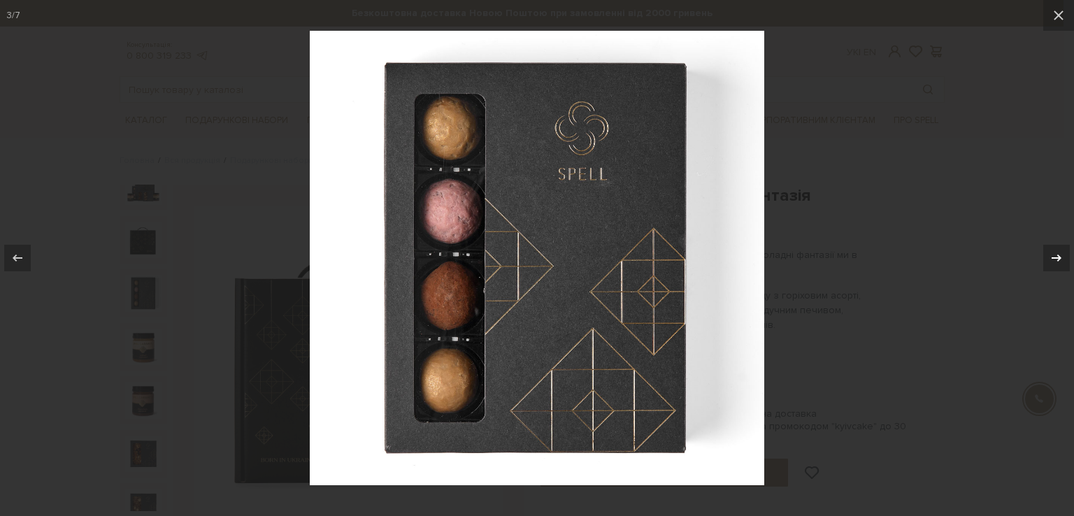
click at [1061, 252] on icon at bounding box center [1056, 258] width 17 height 17
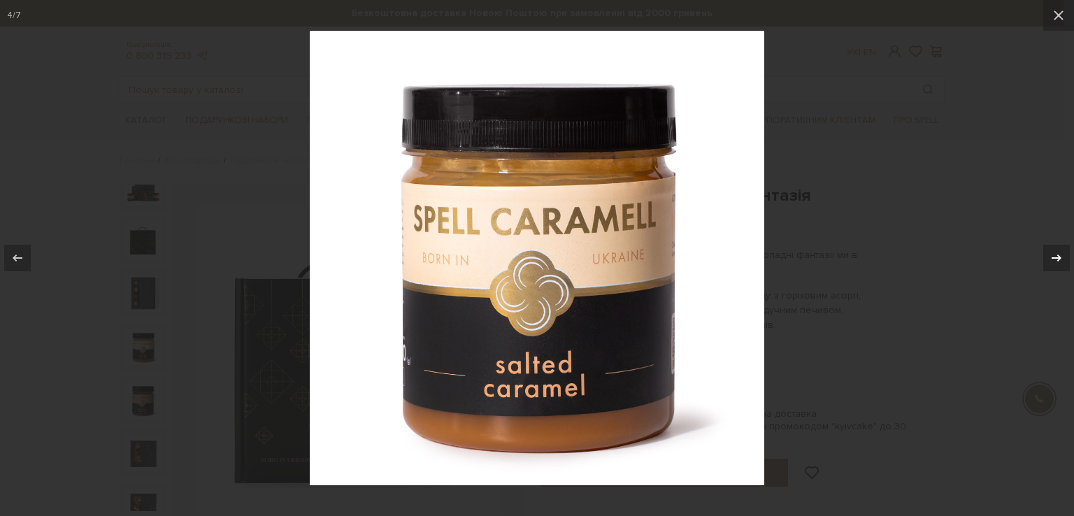
click at [1062, 252] on icon at bounding box center [1056, 258] width 17 height 17
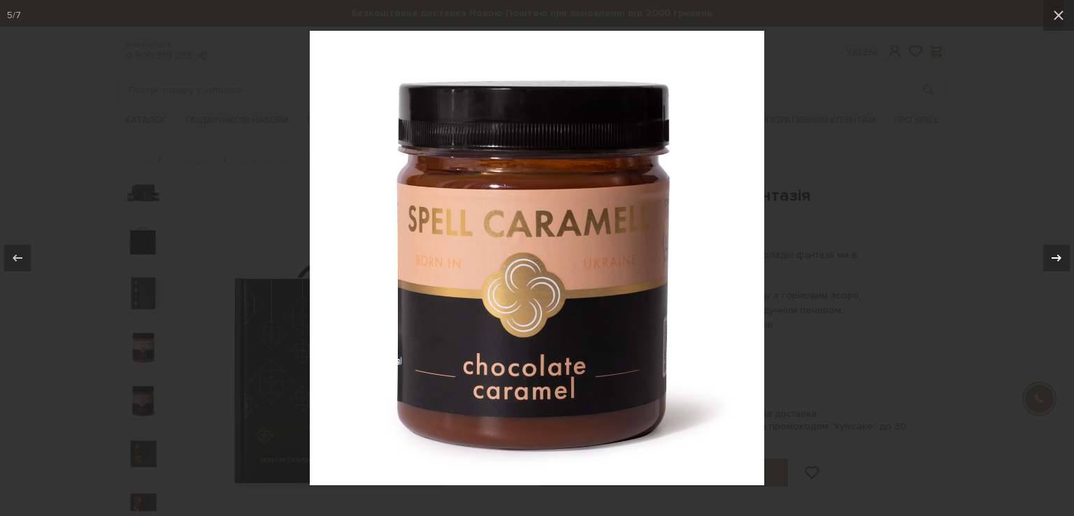
click at [1062, 252] on icon at bounding box center [1056, 258] width 17 height 17
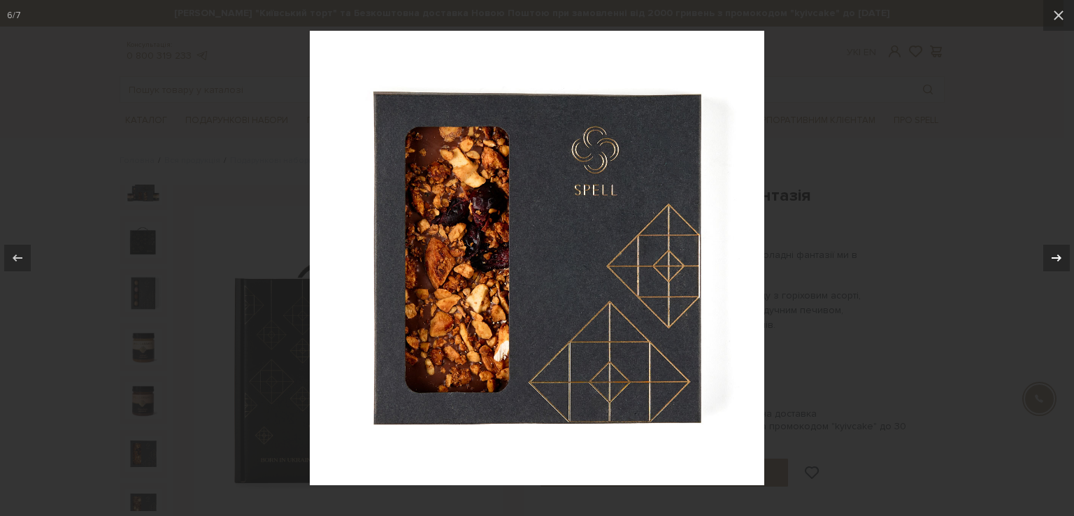
click at [1062, 252] on icon at bounding box center [1056, 258] width 17 height 17
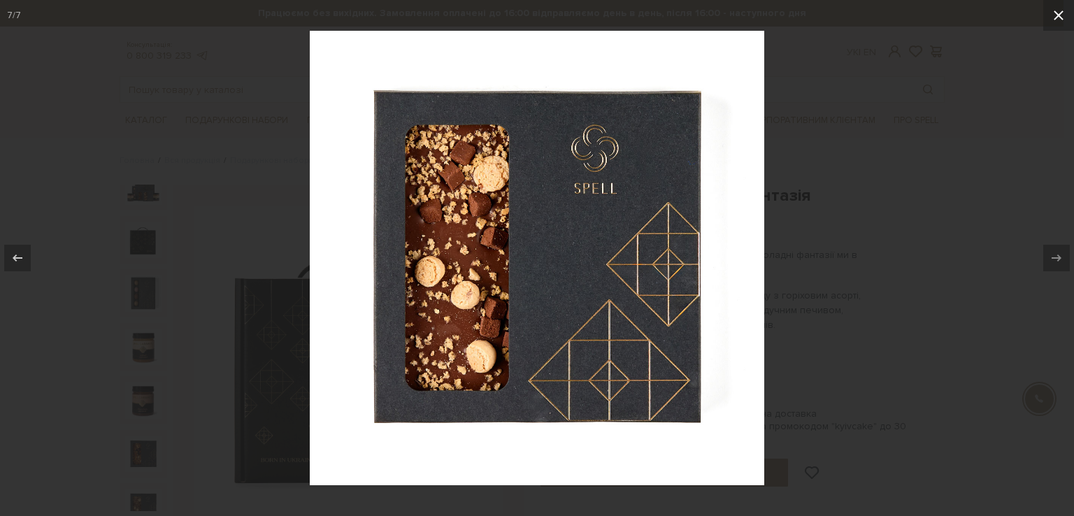
click at [1061, 21] on icon at bounding box center [1058, 15] width 17 height 17
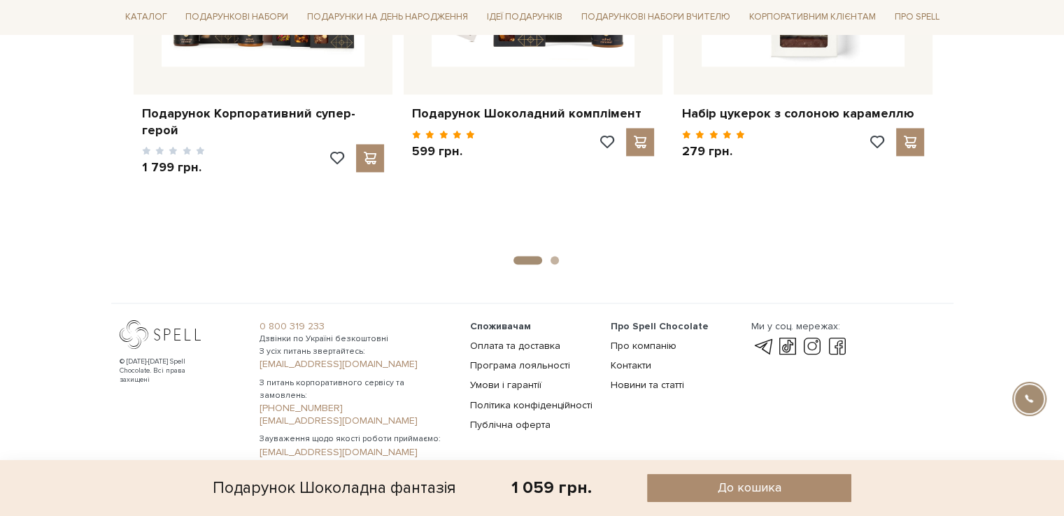
scroll to position [1803, 0]
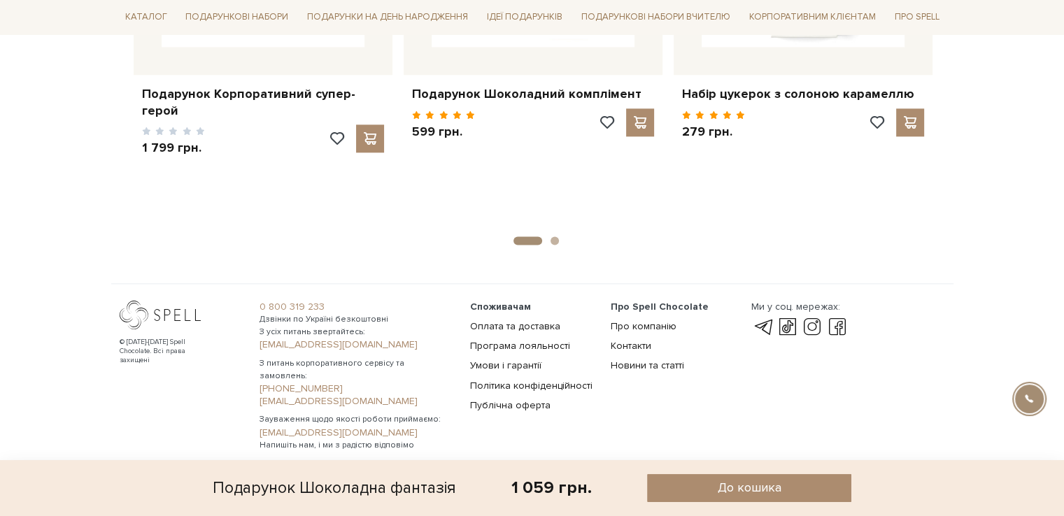
click at [556, 236] on button "2" at bounding box center [554, 240] width 8 height 8
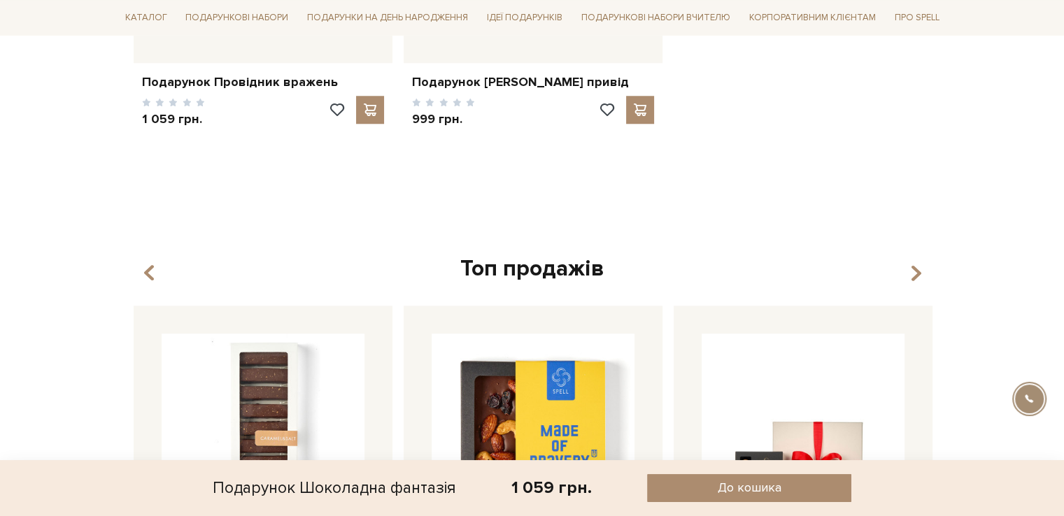
scroll to position [894, 0]
